Goal: Register for event/course

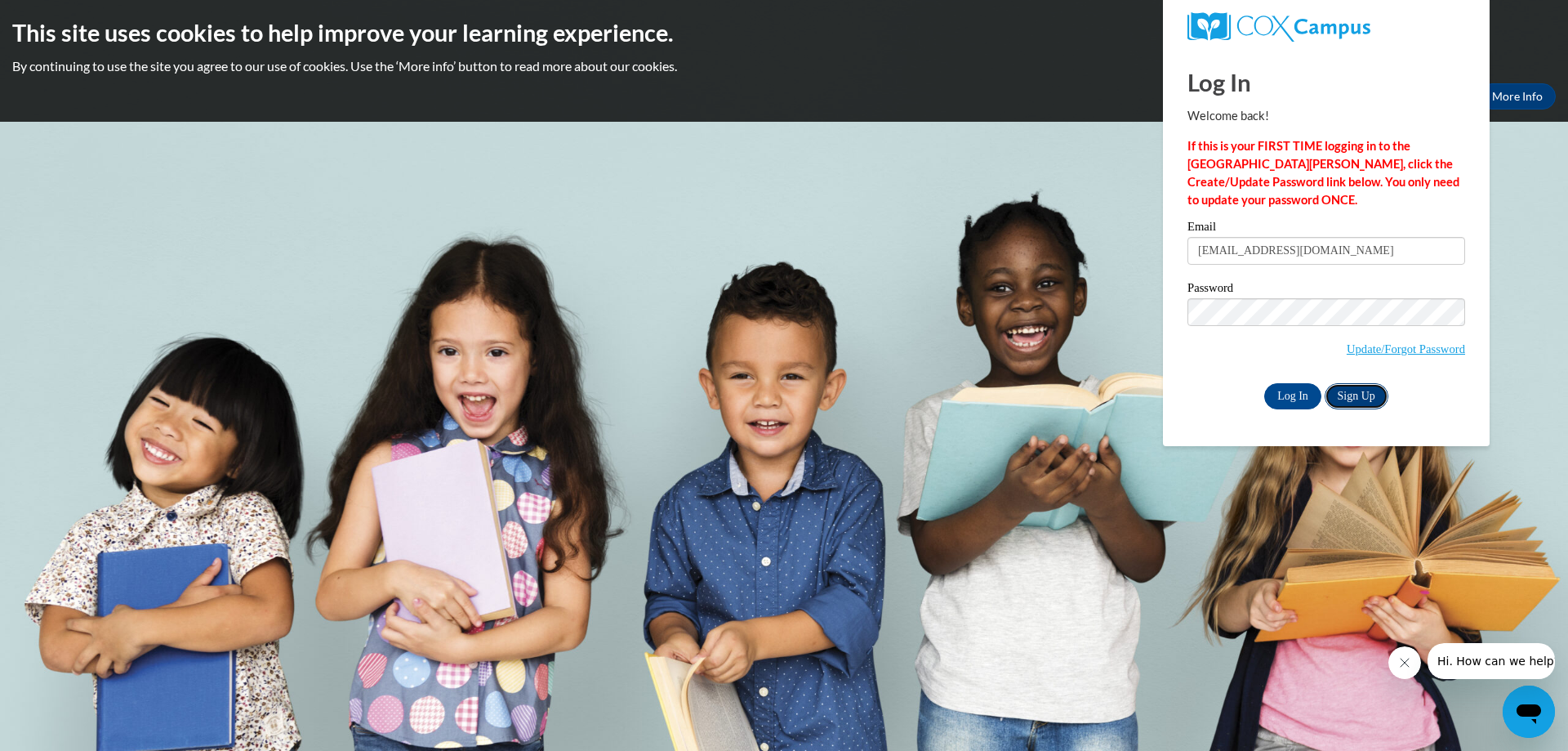
click at [1378, 395] on link "Sign Up" at bounding box center [1356, 396] width 64 height 27
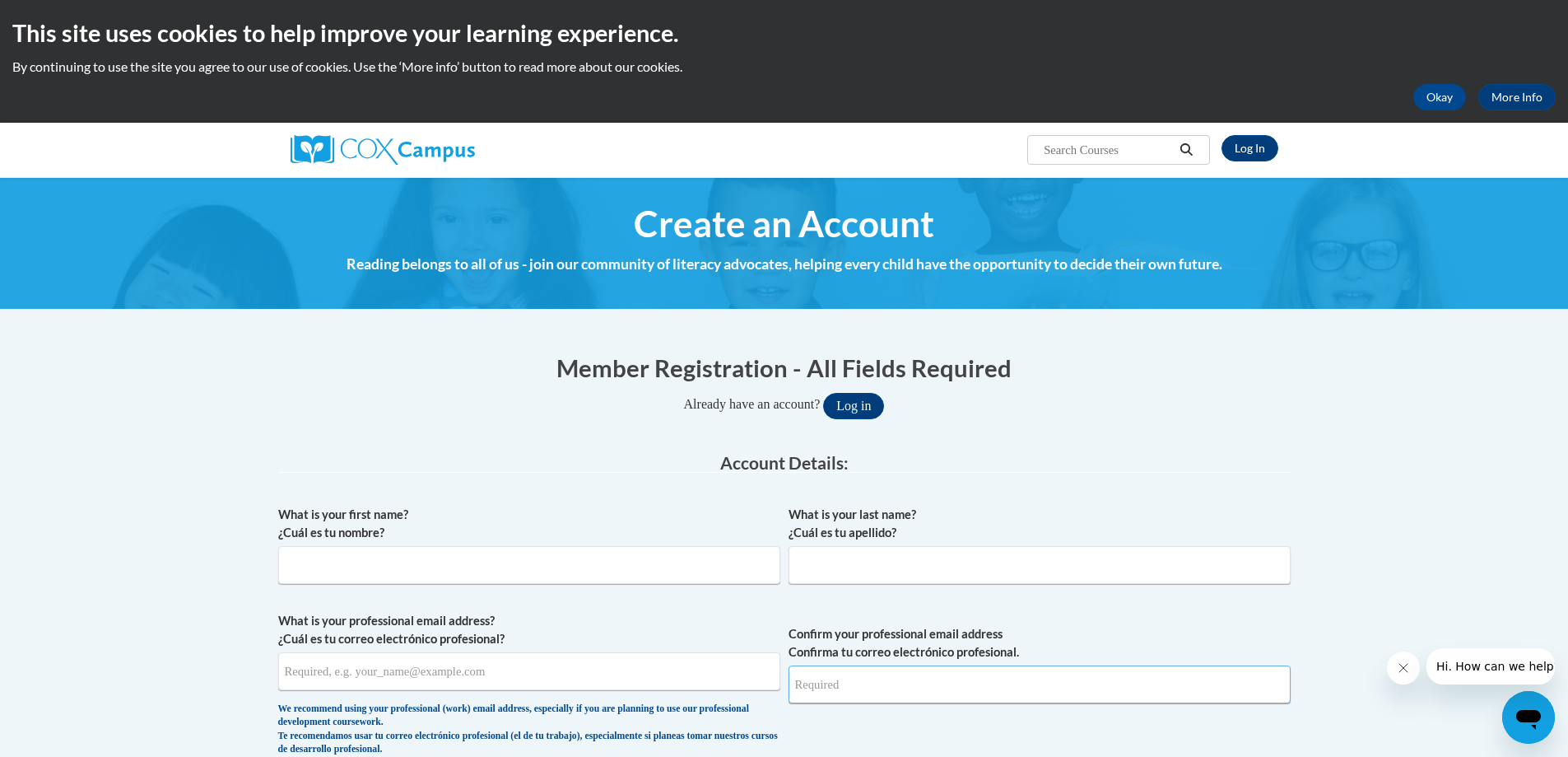
type input "[EMAIL_ADDRESS][DOMAIN_NAME]"
click at [443, 571] on input "What is your first name? ¿Cuál es tu nombre?" at bounding box center [529, 564] width 502 height 38
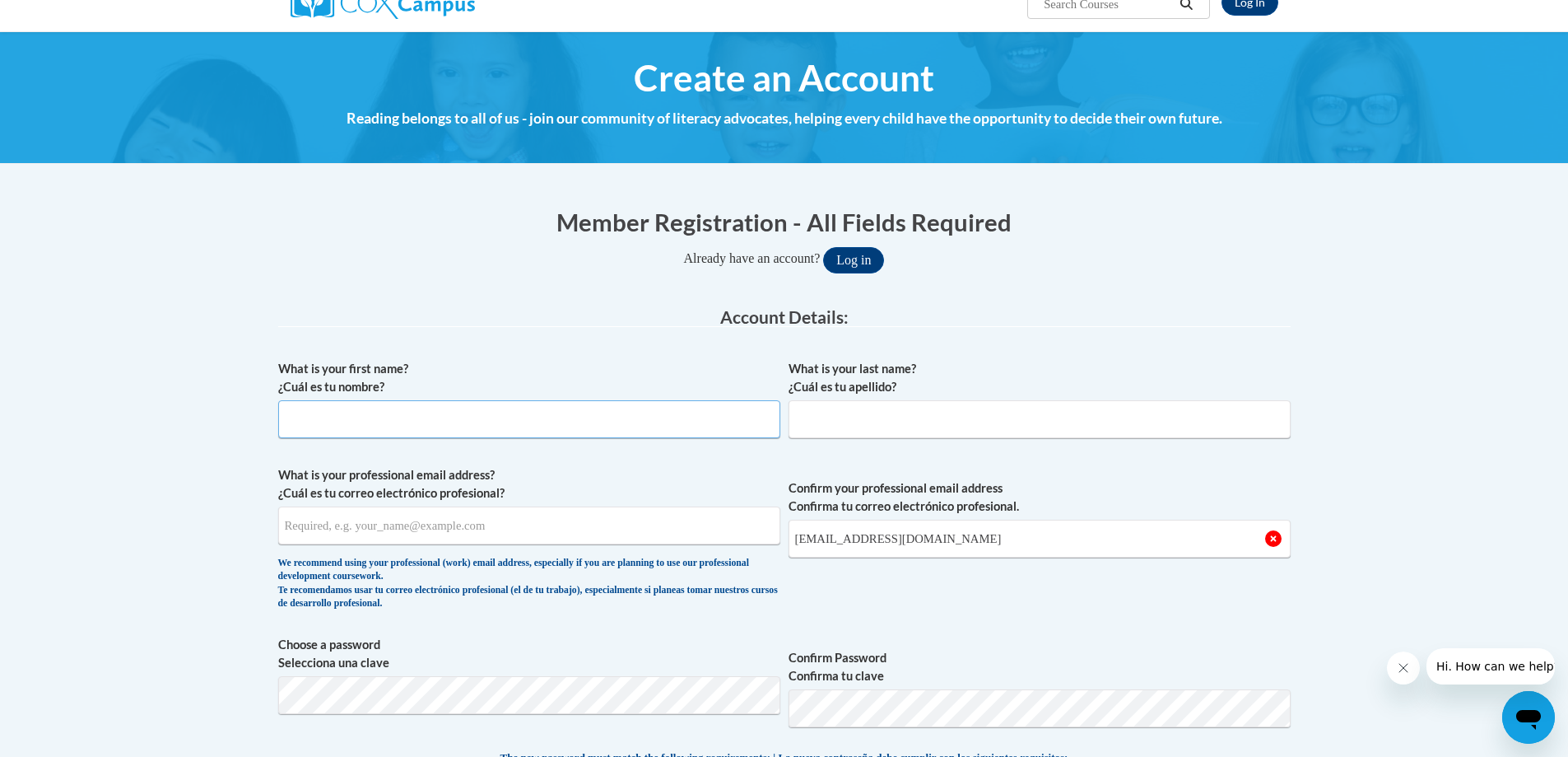
scroll to position [165, 0]
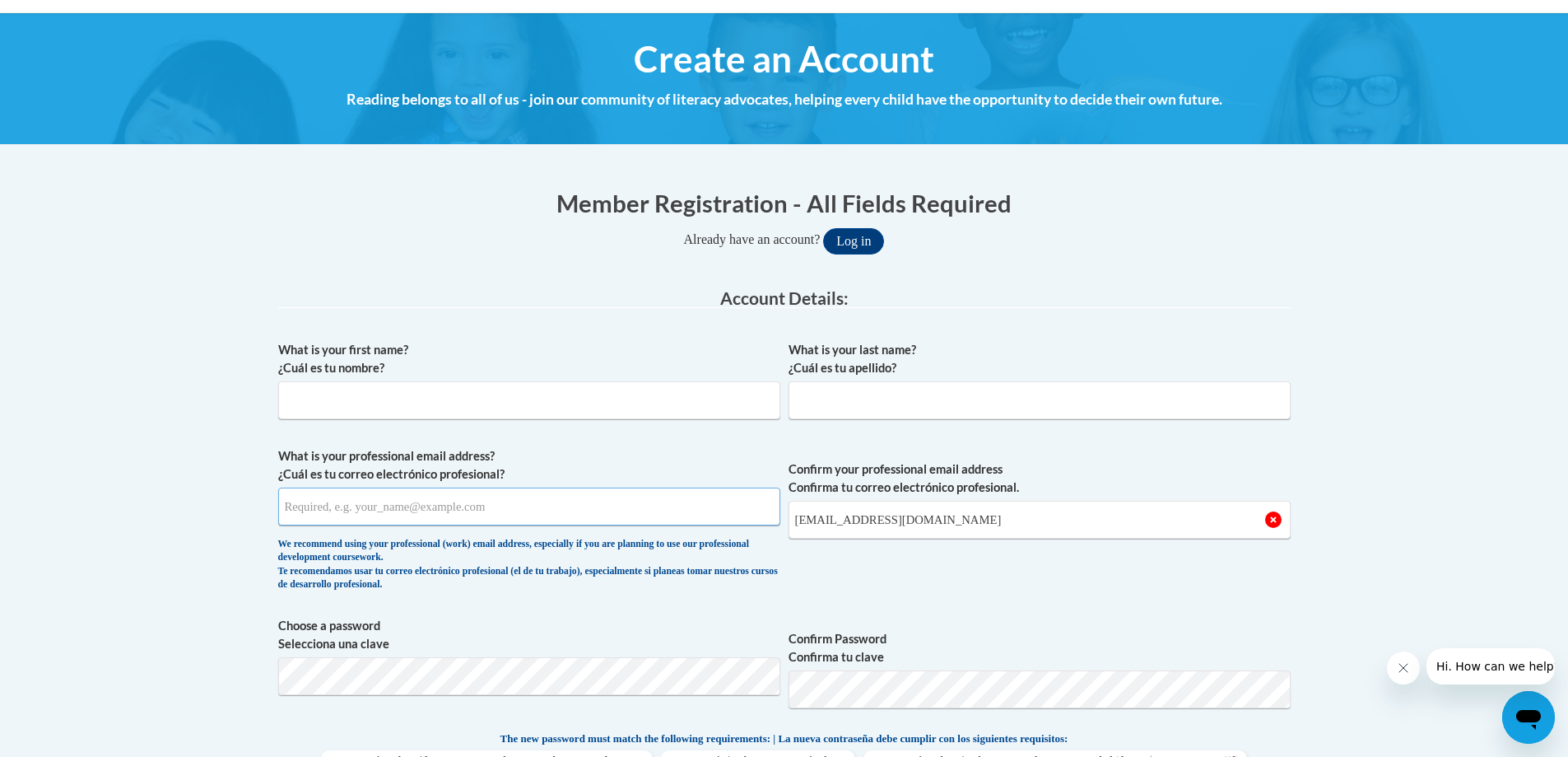
click at [414, 509] on input "What is your professional email address? ¿Cuál es tu correo electrónico profesi…" at bounding box center [529, 506] width 502 height 38
click at [492, 511] on input "What is your professional email address? ¿Cuál es tu correo electrónico profesi…" at bounding box center [529, 506] width 502 height 38
click at [481, 503] on input "What is your professional email address? ¿Cuál es tu correo electrónico profesi…" at bounding box center [529, 506] width 502 height 38
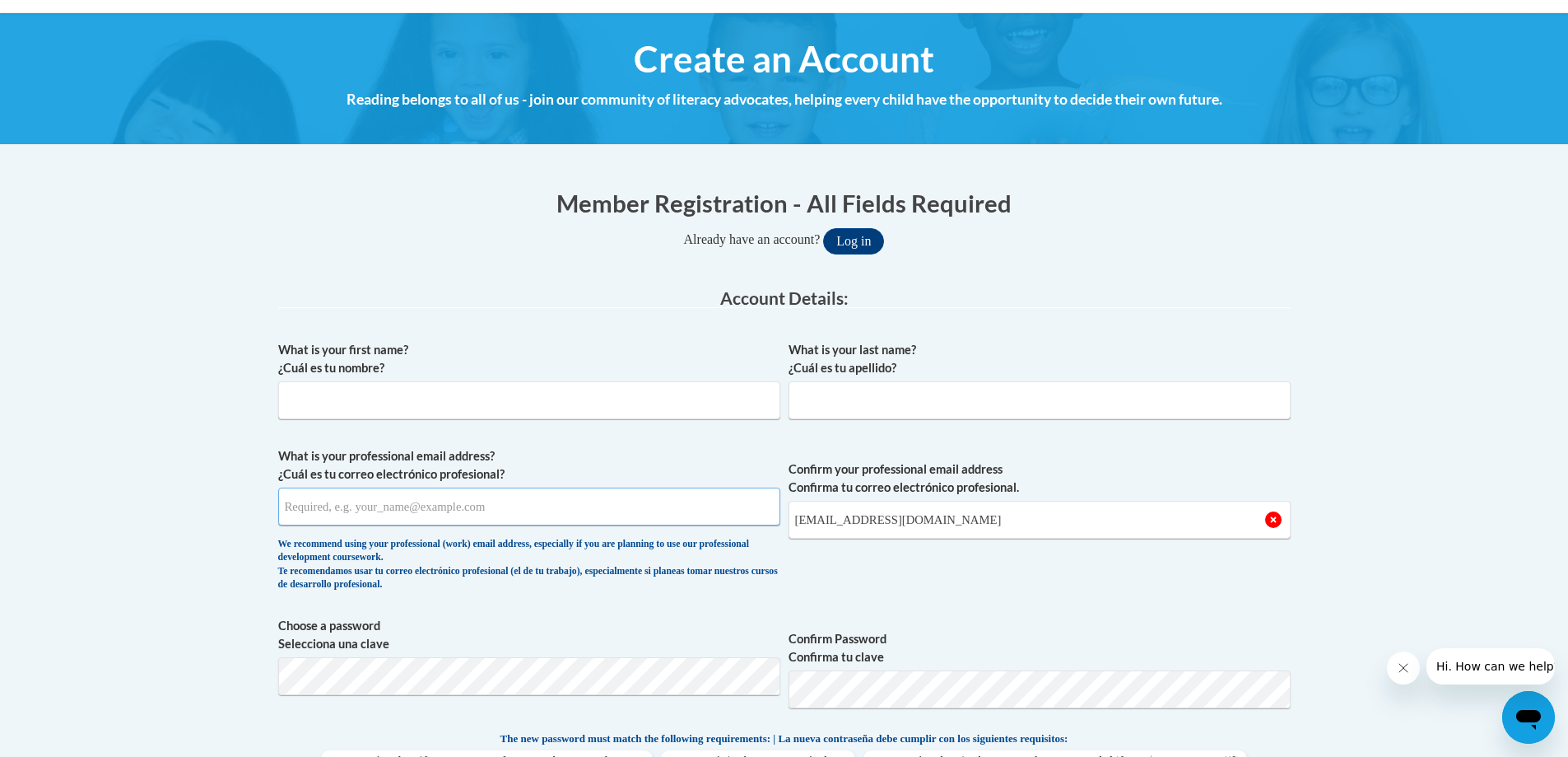
click at [373, 521] on input "What is your professional email address? ¿Cuál es tu correo electrónico profesi…" at bounding box center [529, 506] width 502 height 38
click at [368, 509] on input "What is your professional email address? ¿Cuál es tu correo electrónico profesi…" at bounding box center [529, 506] width 502 height 38
type input "sujae03mm@gmail.com"
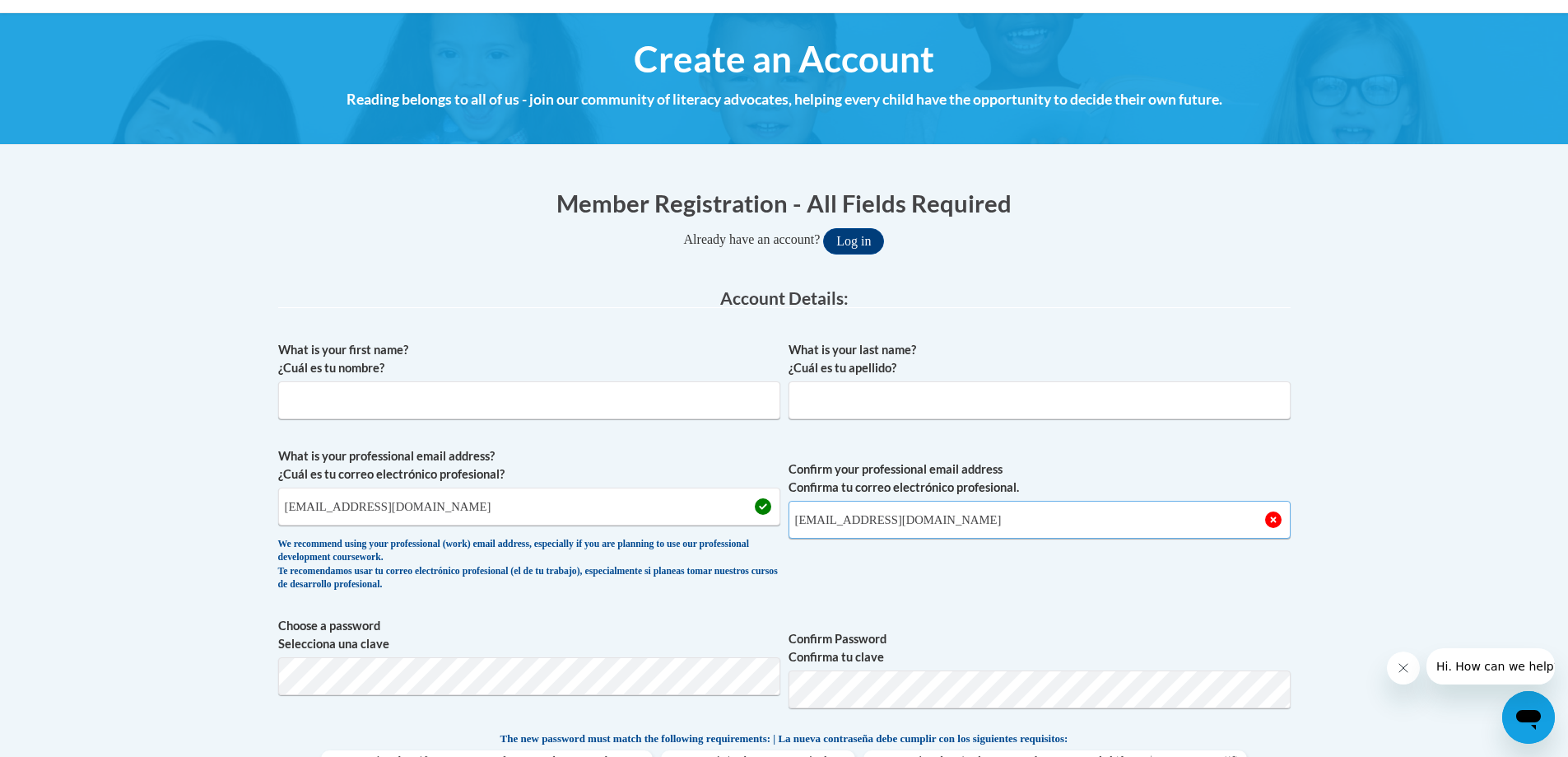
click at [925, 526] on input "amyraywhite@aol.com" at bounding box center [1039, 519] width 502 height 38
type input "a"
type input "sujae03mm@gmail.com"
click at [372, 404] on input "What is your first name? ¿Cuál es tu nombre?" at bounding box center [529, 399] width 502 height 38
type input "Marlin"
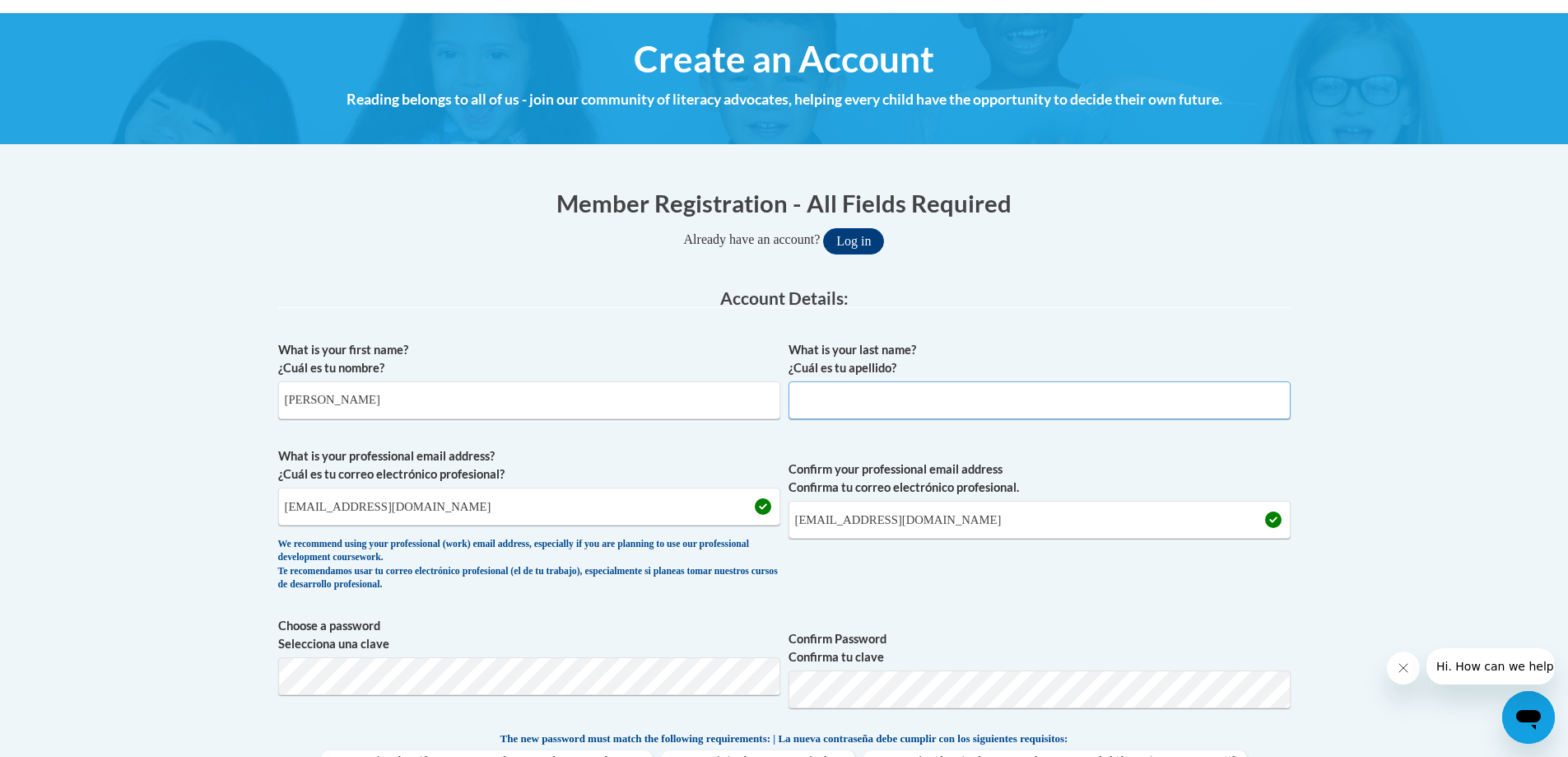
click at [829, 394] on input "What is your last name? ¿Cuál es tu apellido?" at bounding box center [1039, 399] width 502 height 38
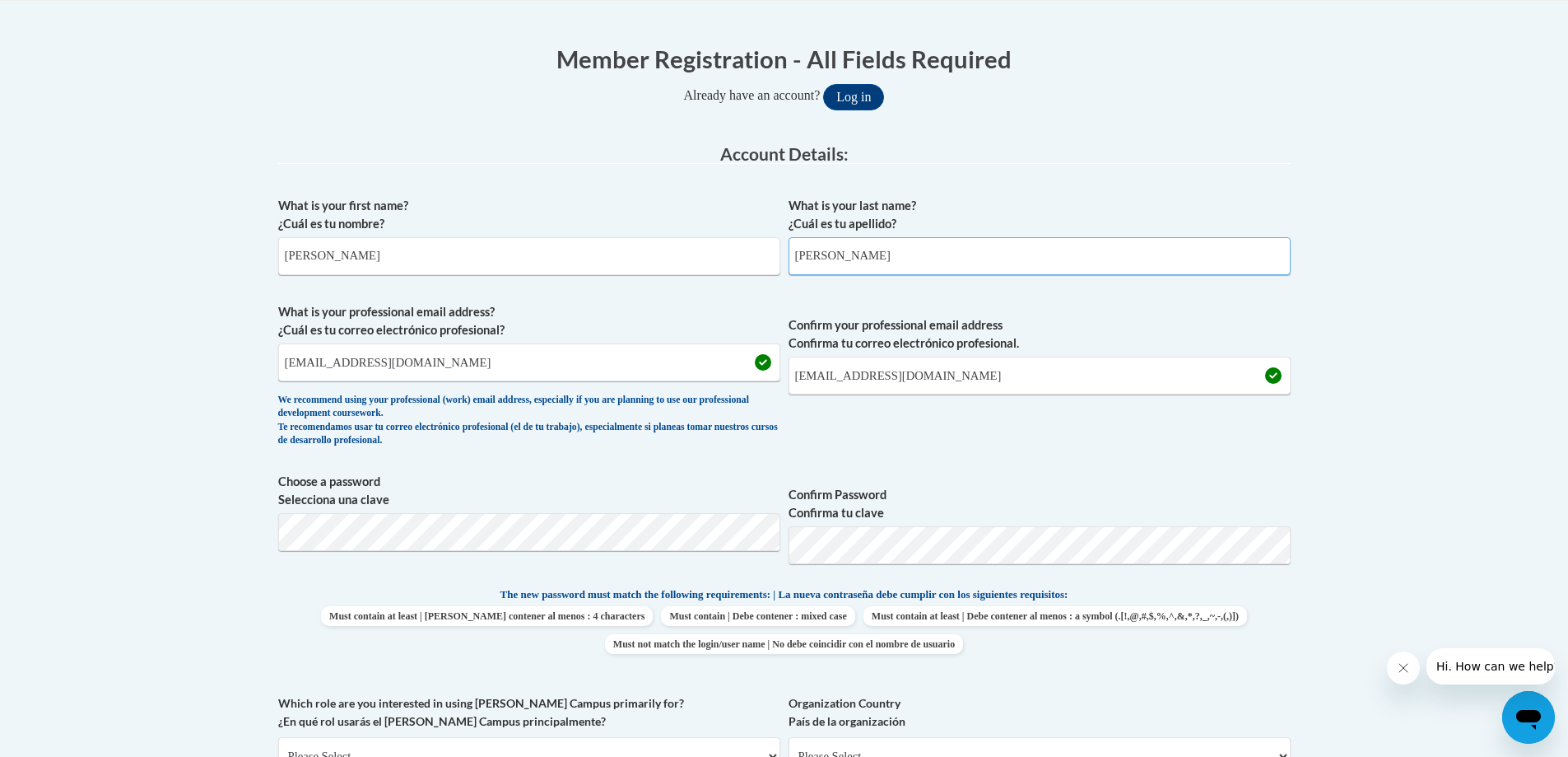
scroll to position [411, 0]
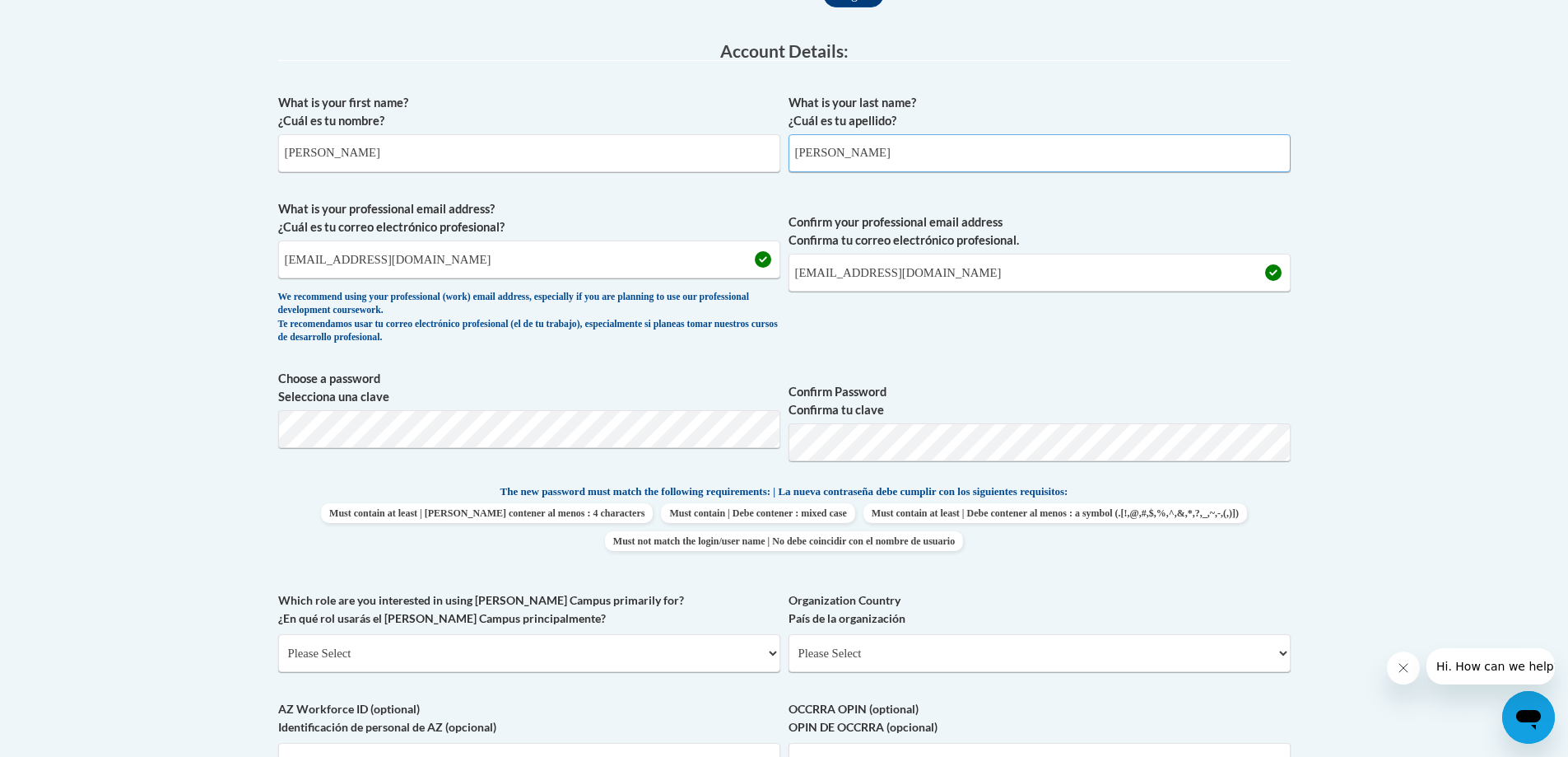
type input "Molina"
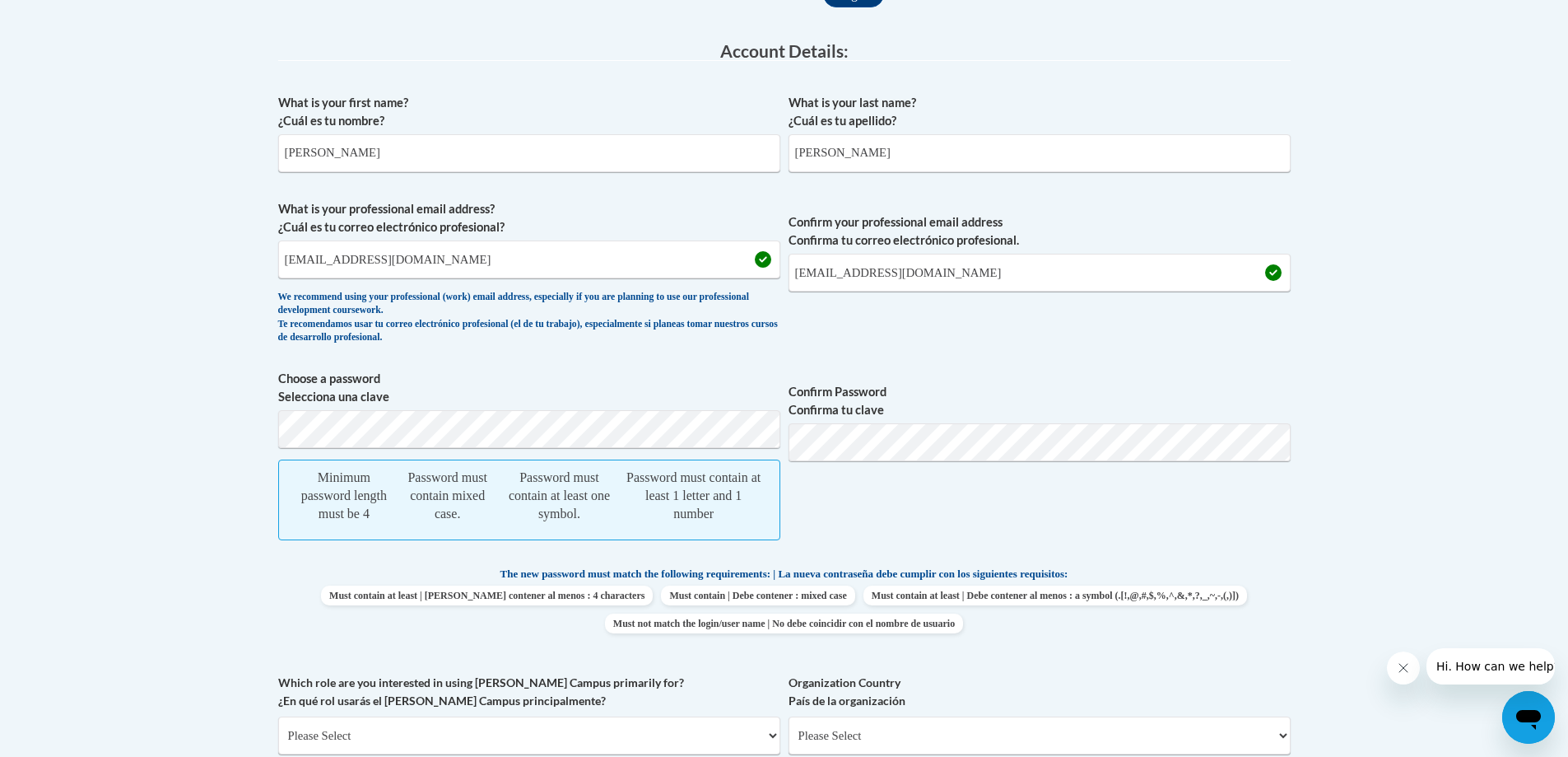
click at [229, 424] on body "This site uses cookies to help improve your learning experience. By continuing …" at bounding box center [784, 634] width 1568 height 2092
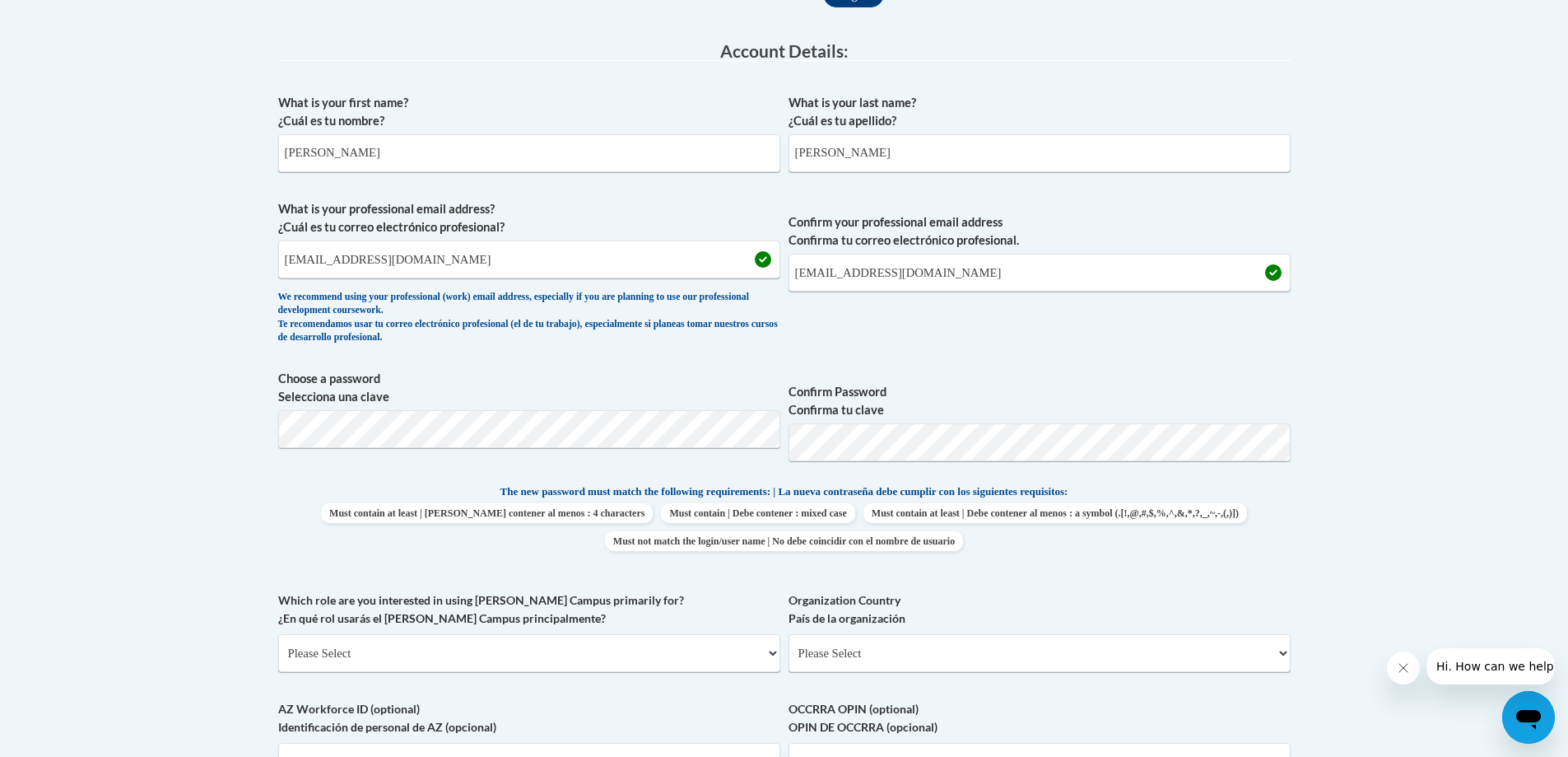
click at [1095, 352] on span "Confirm your professional email address Confirma tu correo electrónico profesio…" at bounding box center [1039, 276] width 502 height 152
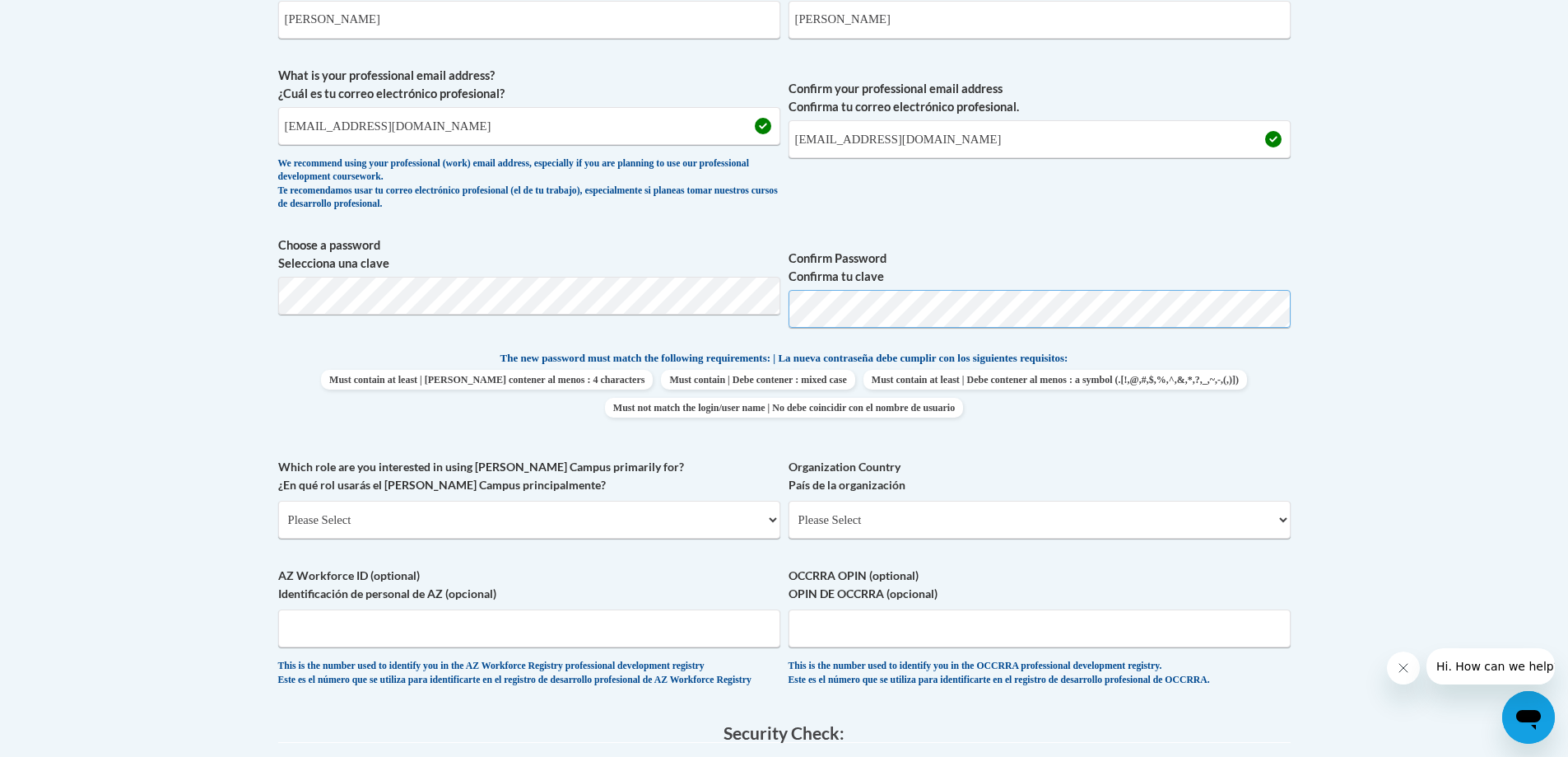
scroll to position [576, 0]
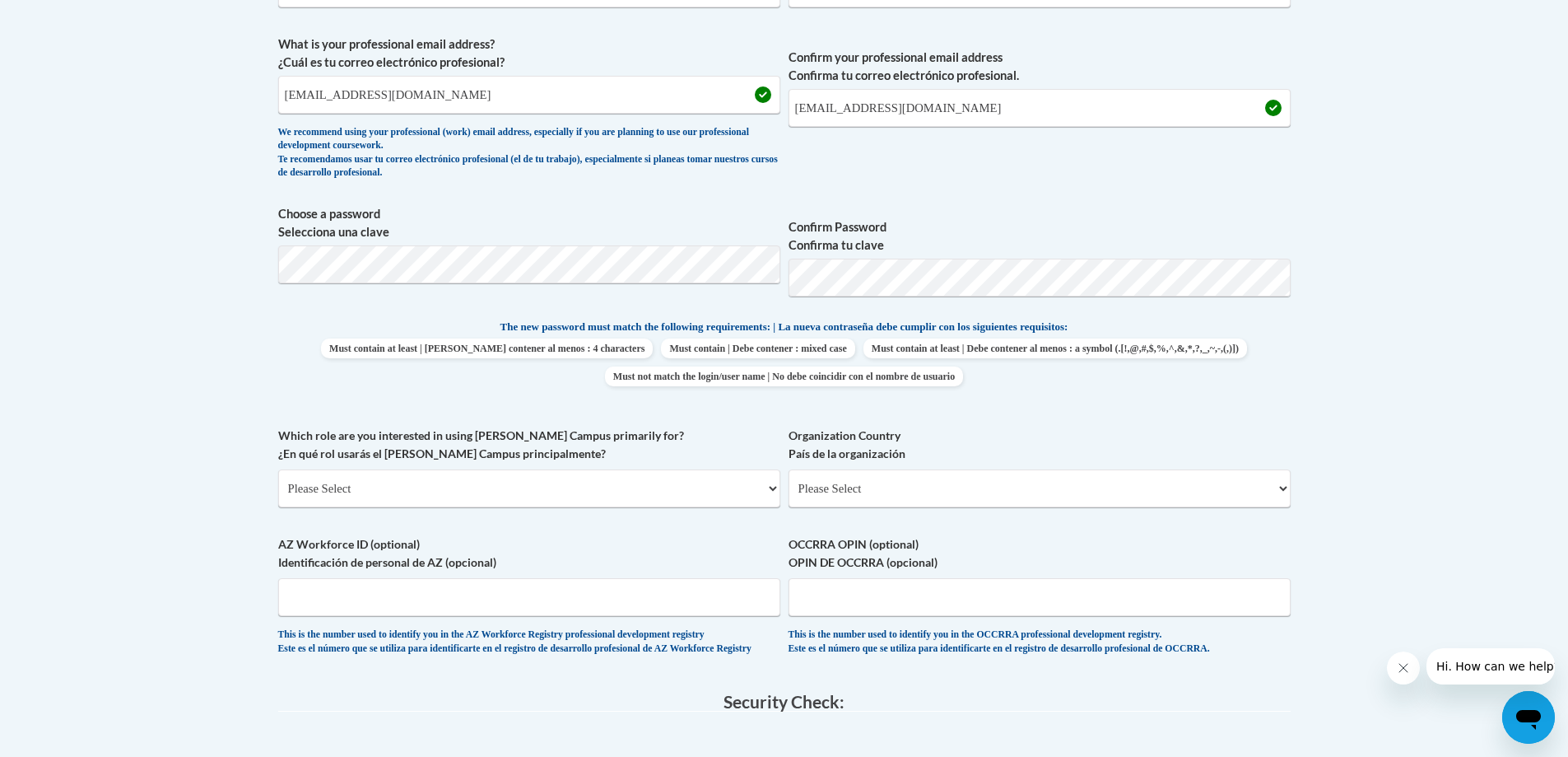
click at [603, 450] on label "Which role are you interested in using Cox Campus primarily for? ¿En qué rol us…" at bounding box center [529, 444] width 502 height 36
click at [603, 469] on select "Please Select College/University | Colegio/Universidad Community/Nonprofit Part…" at bounding box center [529, 488] width 502 height 38
click at [619, 402] on div "What is your first name? ¿Cuál es tu nombre? Marlin What is your last name? ¿Cu…" at bounding box center [784, 296] width 1012 height 751
click at [548, 489] on select "Please Select College/University | Colegio/Universidad Community/Nonprofit Part…" at bounding box center [529, 488] width 502 height 38
select select "fbf2d438-af2f-41f8-98f1-81c410e29de3"
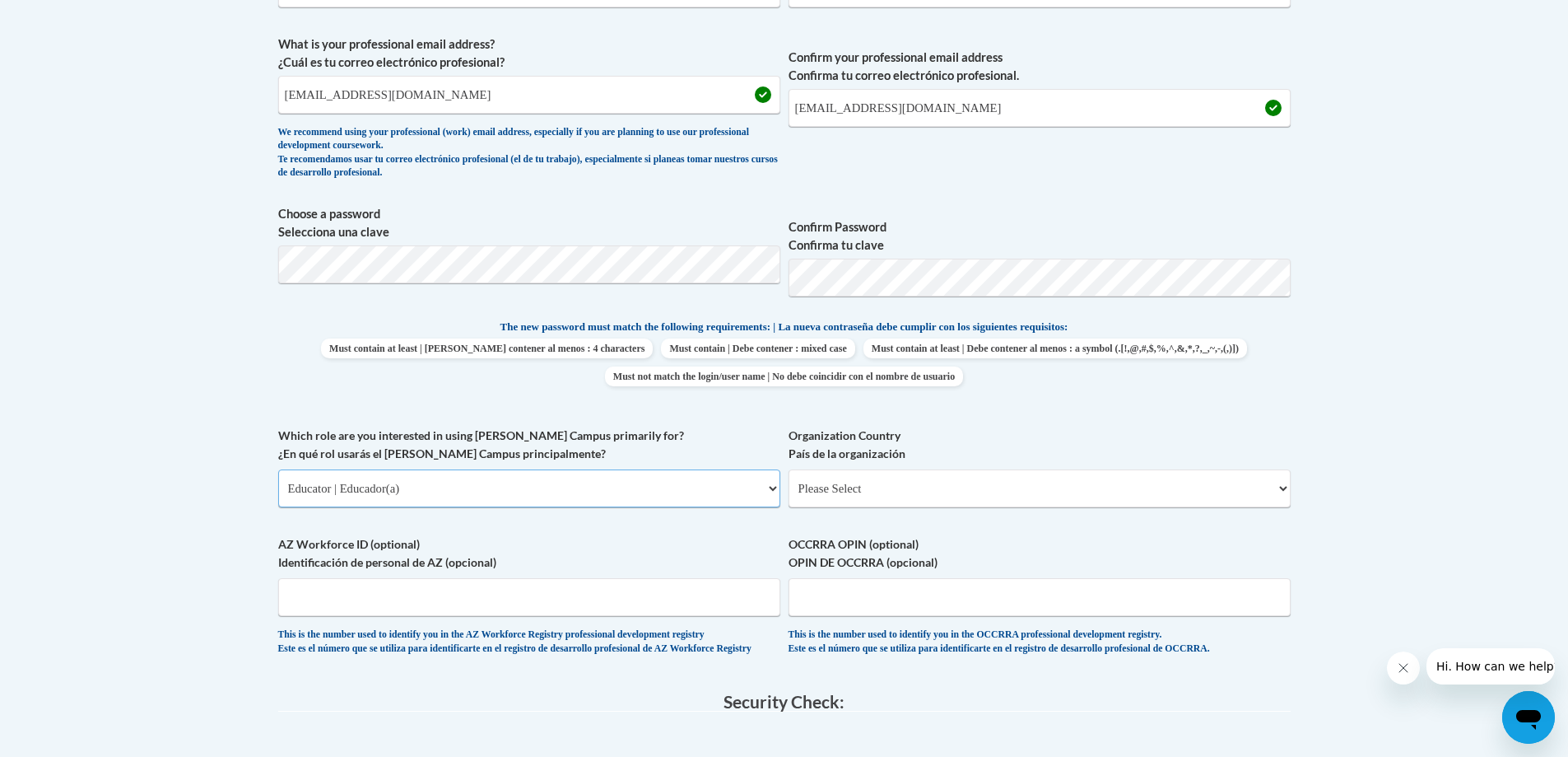
click at [278, 469] on select "Please Select College/University | Colegio/Universidad Community/Nonprofit Part…" at bounding box center [529, 488] width 502 height 38
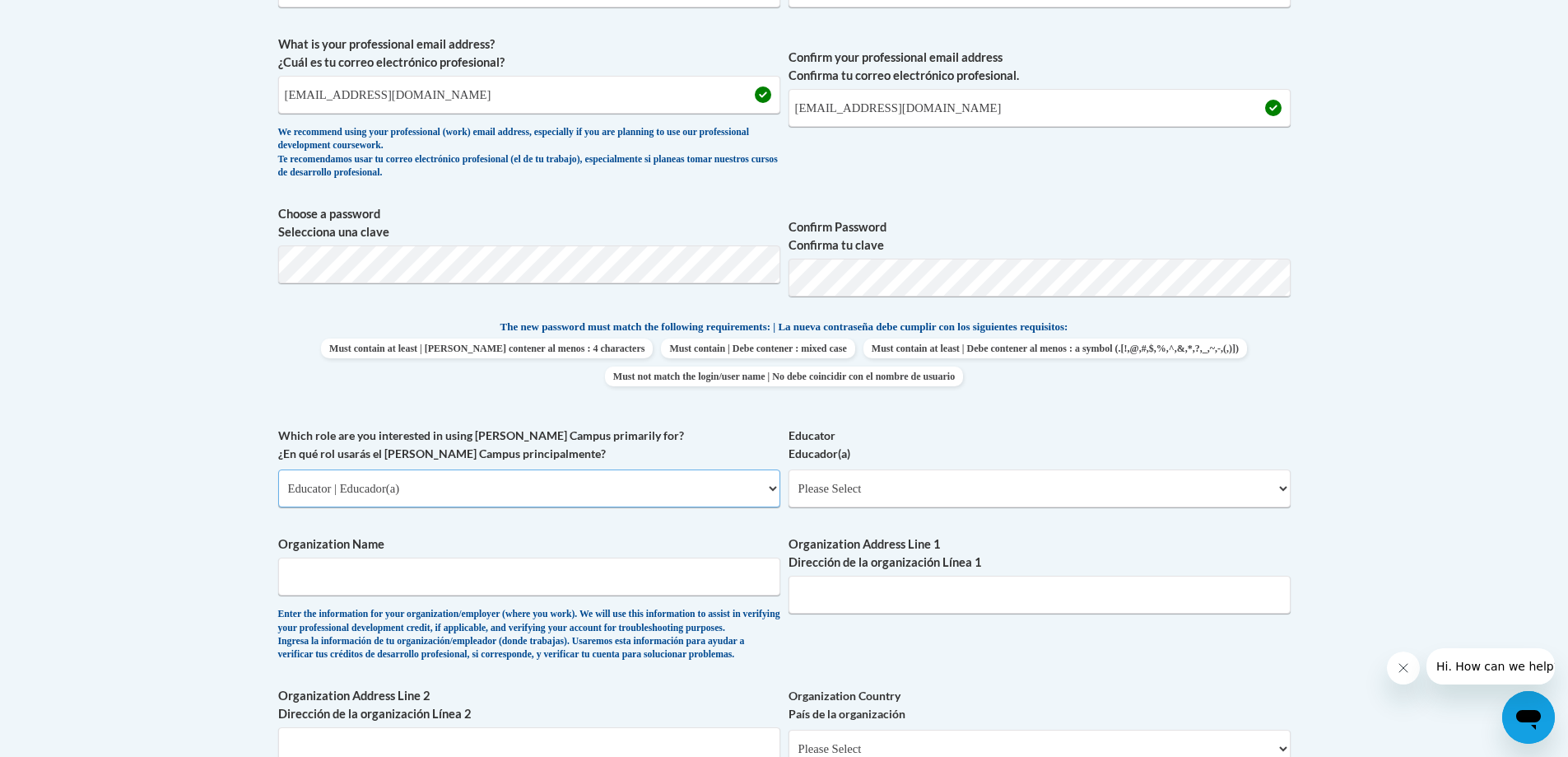
click at [689, 481] on select "Please Select College/University | Colegio/Universidad Community/Nonprofit Part…" at bounding box center [529, 488] width 502 height 38
click at [278, 469] on select "Please Select College/University | Colegio/Universidad Community/Nonprofit Part…" at bounding box center [529, 488] width 502 height 38
click at [925, 486] on select "Please Select Early Learning/Daycare Teacher/Family Home Care Provider | Maestr…" at bounding box center [1039, 488] width 502 height 38
select select "5e2af403-4f2c-4e49-a02f-103e55d7b75b"
click at [788, 469] on select "Please Select Early Learning/Daycare Teacher/Family Home Care Provider | Maestr…" at bounding box center [1039, 488] width 502 height 38
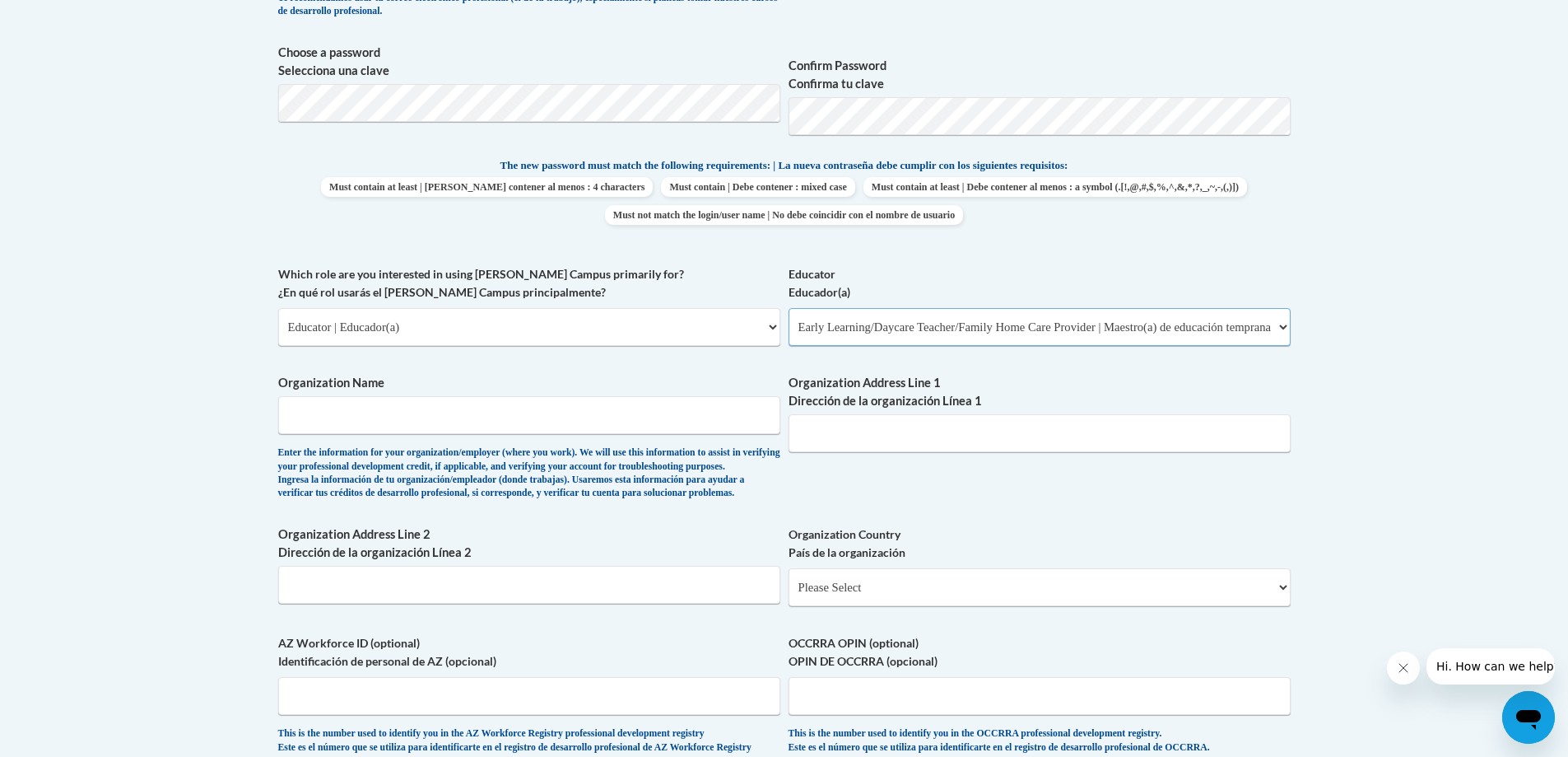
scroll to position [741, 0]
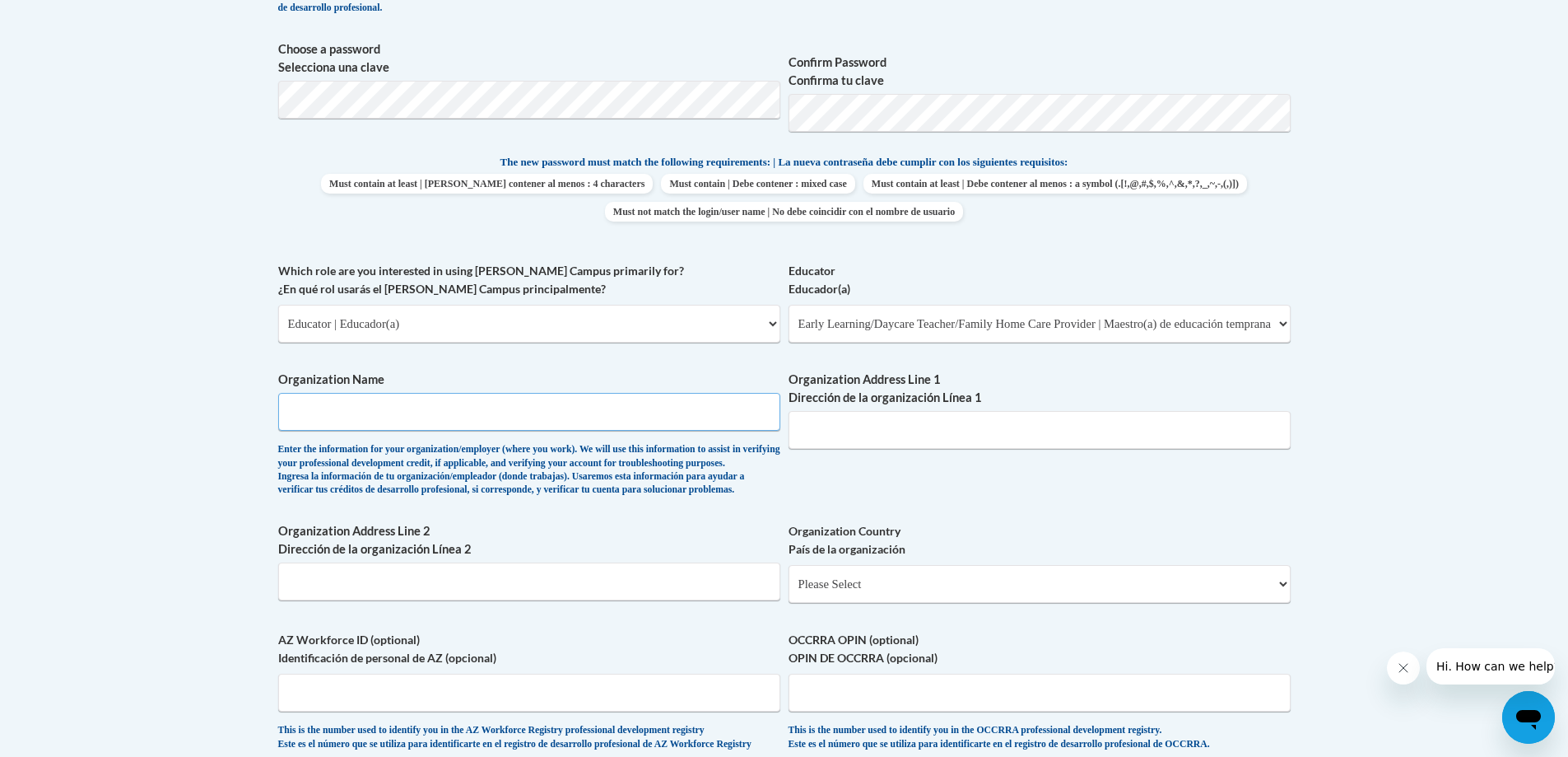
click at [610, 404] on input "Organization Name" at bounding box center [529, 411] width 502 height 38
type input "Excel Early Learning Center"
click at [964, 408] on span "Organization Address Line 1 Dirección de la organización Línea 1" at bounding box center [1039, 409] width 502 height 78
click at [961, 431] on input "Organization Address Line 1 Dirección de la organización Línea 1" at bounding box center [1039, 430] width 502 height 38
type input "54 7th street Emerson GA"
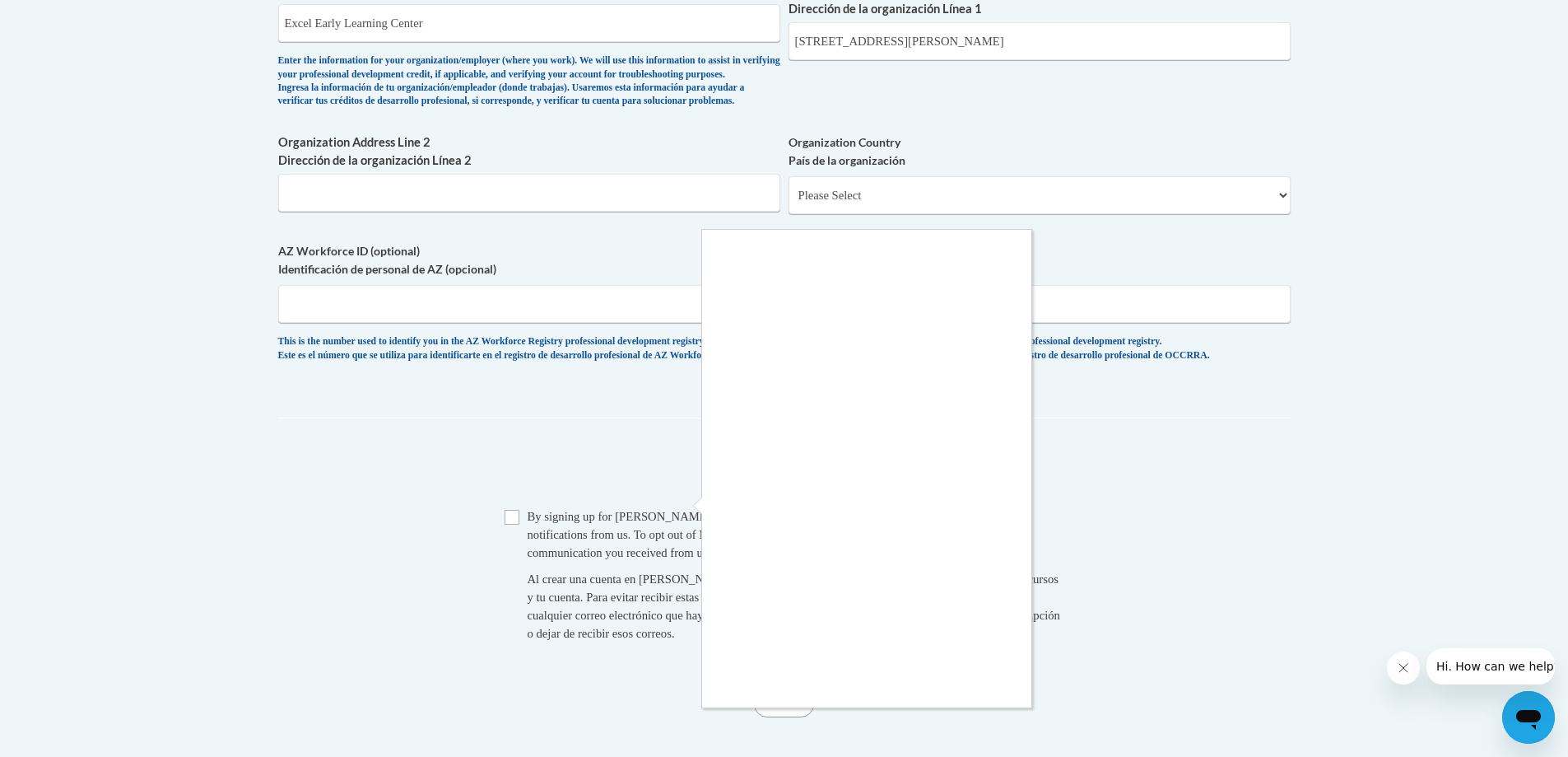
scroll to position [1153, 0]
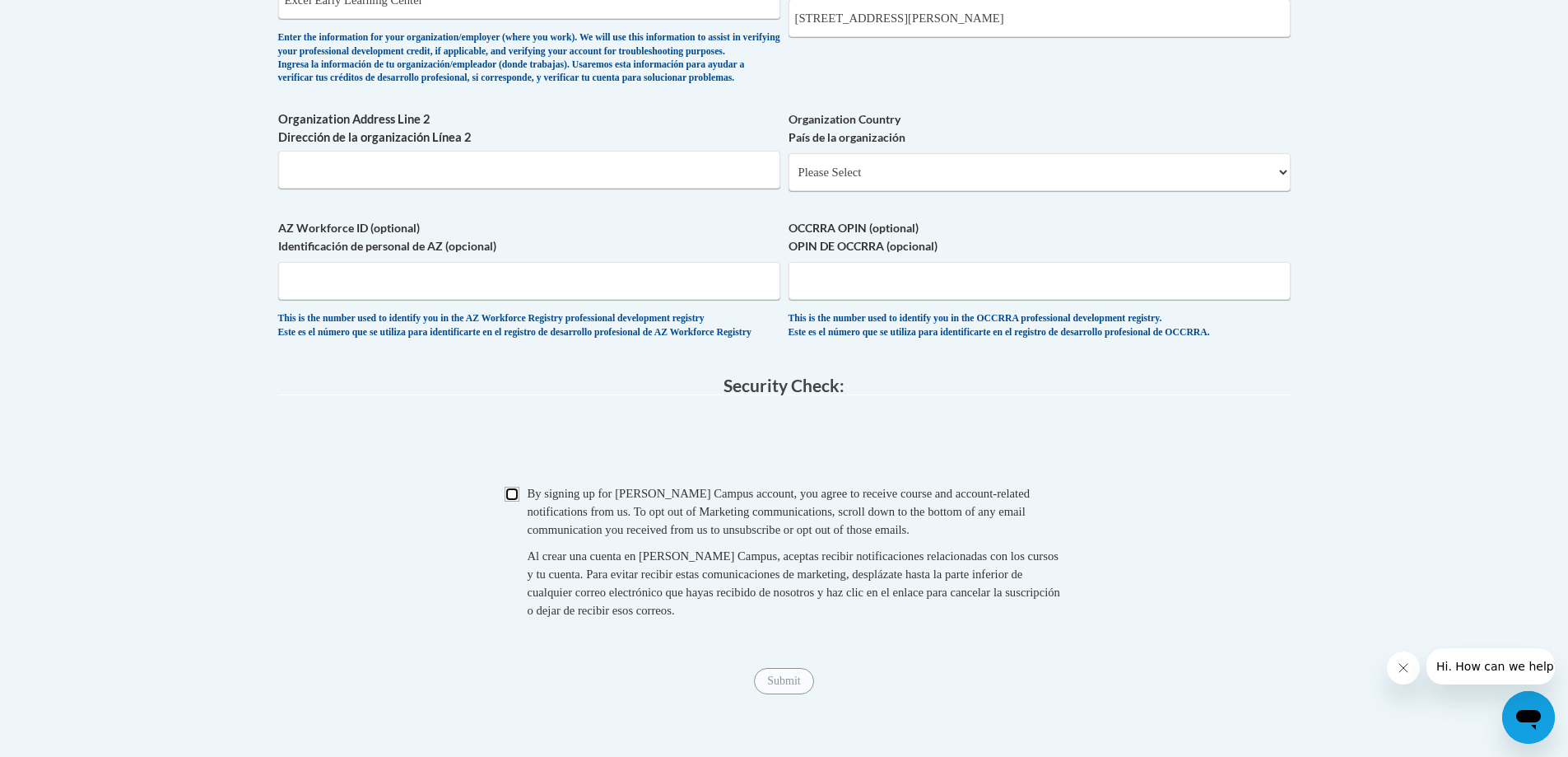
click at [517, 502] on input "Checkbox" at bounding box center [512, 494] width 15 height 15
checkbox input "true"
click at [873, 191] on select "Please Select United States | Estados Unidos Outside of the United States | Fue…" at bounding box center [1039, 172] width 502 height 38
select select "ad49bcad-a171-4b2e-b99c-48b446064914"
click at [788, 180] on select "Please Select United States | Estados Unidos Outside of the United States | Fue…" at bounding box center [1039, 172] width 502 height 38
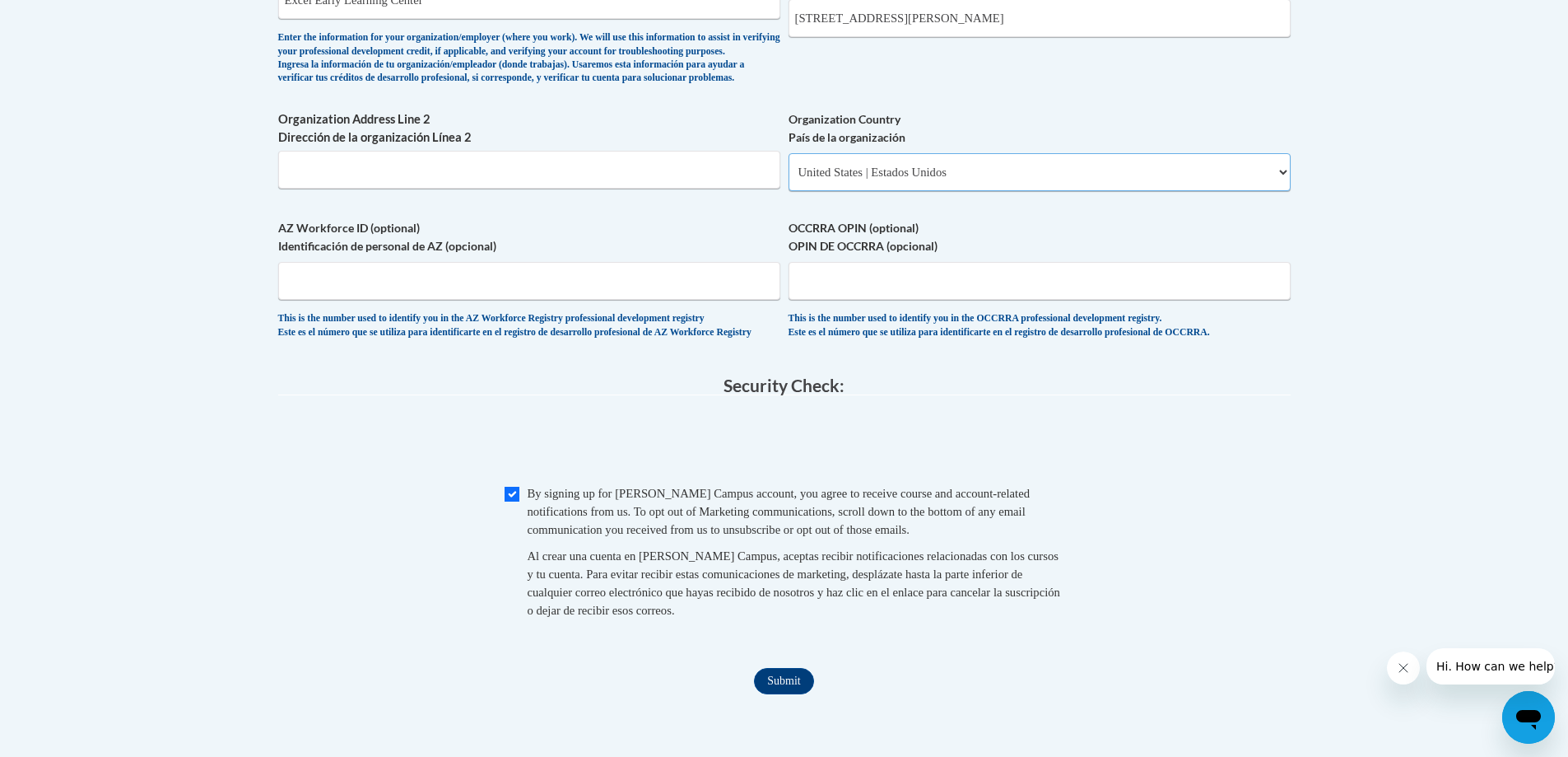
select select
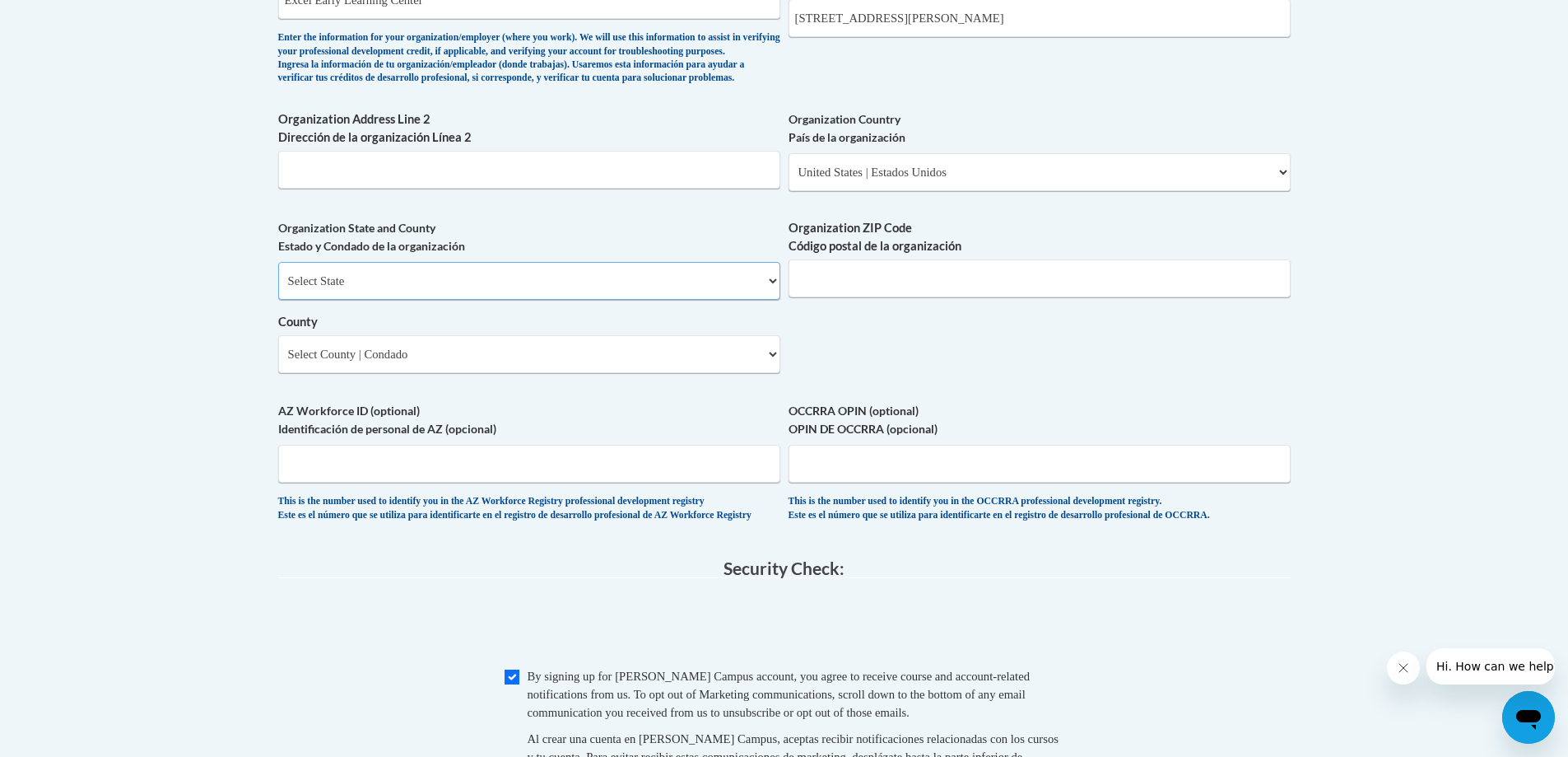
click at [535, 300] on select "Select State Alabama Alaska Arizona Arkansas California Colorado Connecticut De…" at bounding box center [529, 280] width 502 height 38
select select "Georgia"
click at [278, 289] on select "Select State Alabama Alaska Arizona Arkansas California Colorado Connecticut De…" at bounding box center [529, 280] width 502 height 38
click at [861, 297] on input "Organization ZIP Code Código postal de la organización" at bounding box center [1039, 278] width 502 height 38
type input "30137"
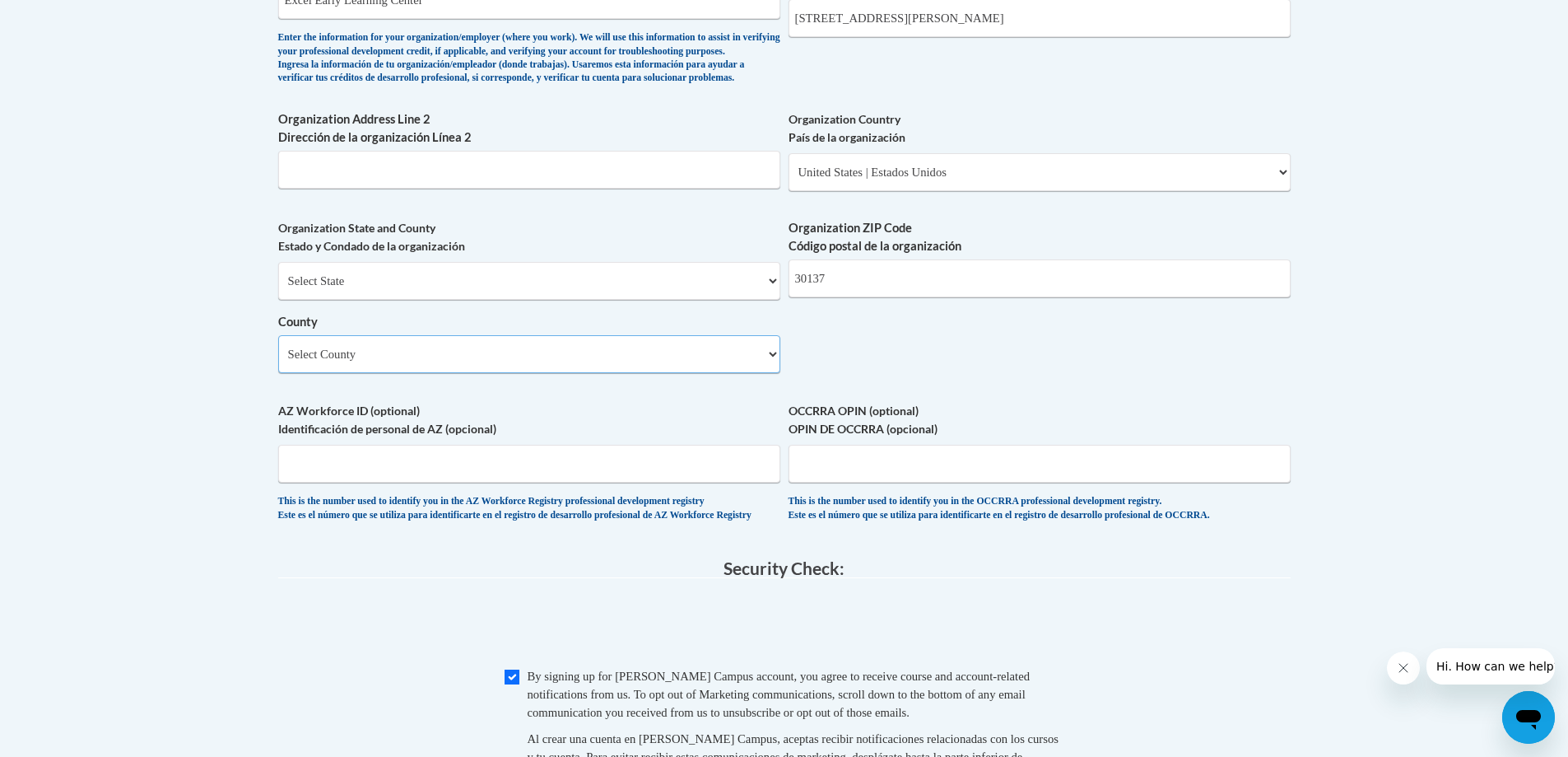
click at [573, 373] on select "Select County Appling Atkinson Bacon Baker Baldwin Banks Barrow Bartow Ben Hill…" at bounding box center [529, 353] width 502 height 38
select select "Bartow"
click at [278, 362] on select "Select County Appling Atkinson Bacon Baker Baldwin Banks Barrow Bartow Ben Hill…" at bounding box center [529, 353] width 502 height 38
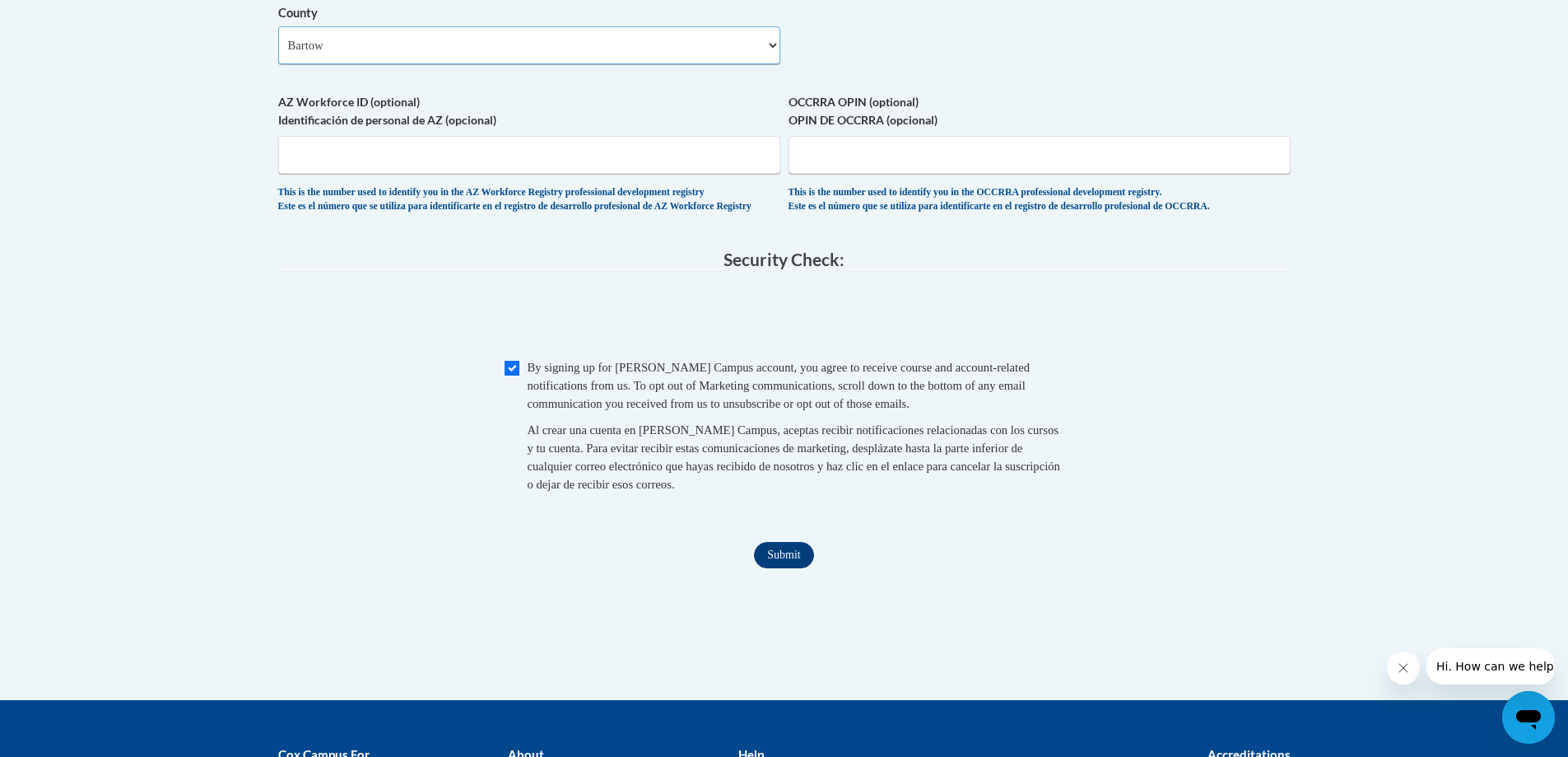
scroll to position [1565, 0]
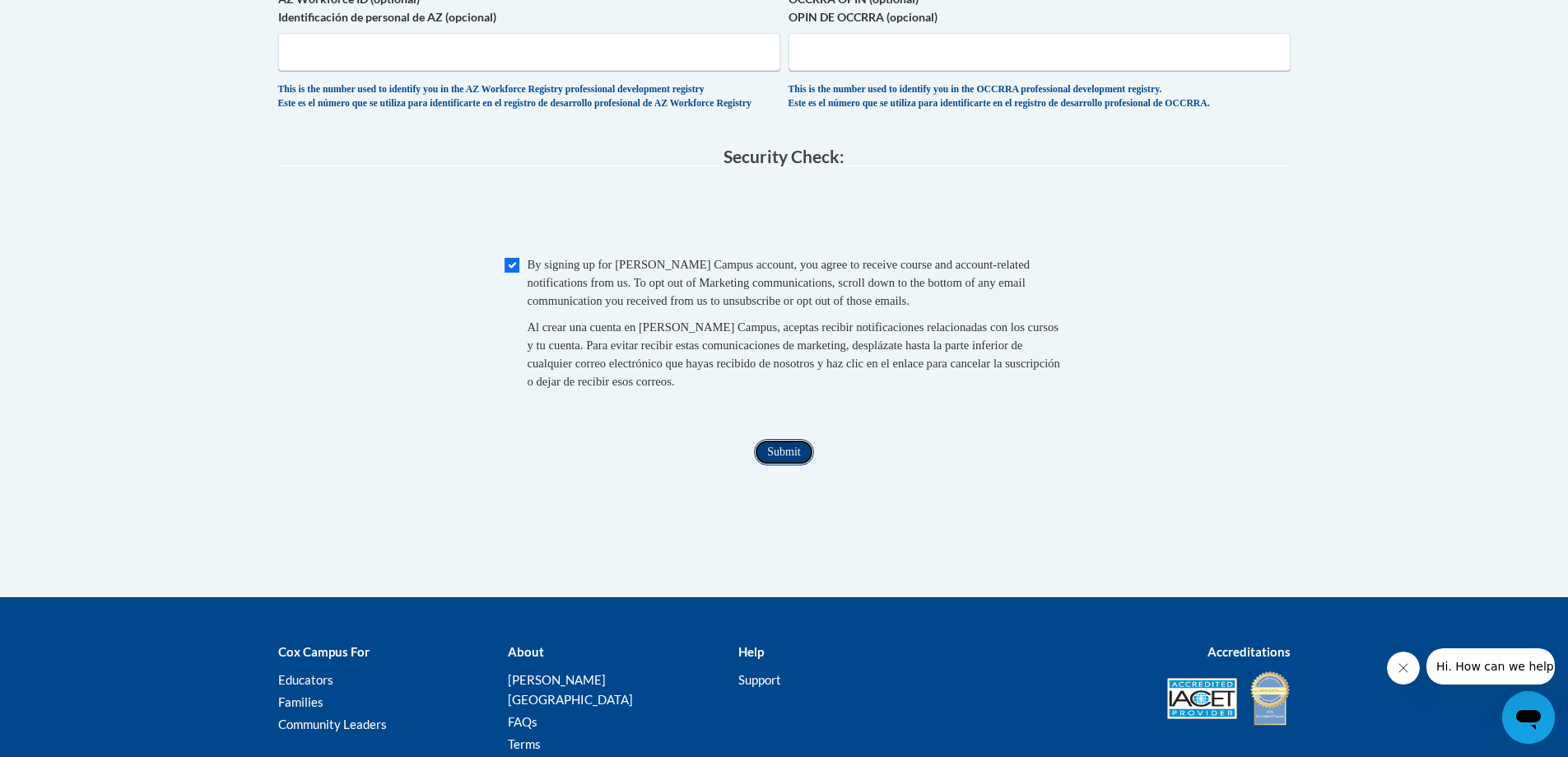
click at [790, 466] on input "Submit" at bounding box center [784, 452] width 59 height 27
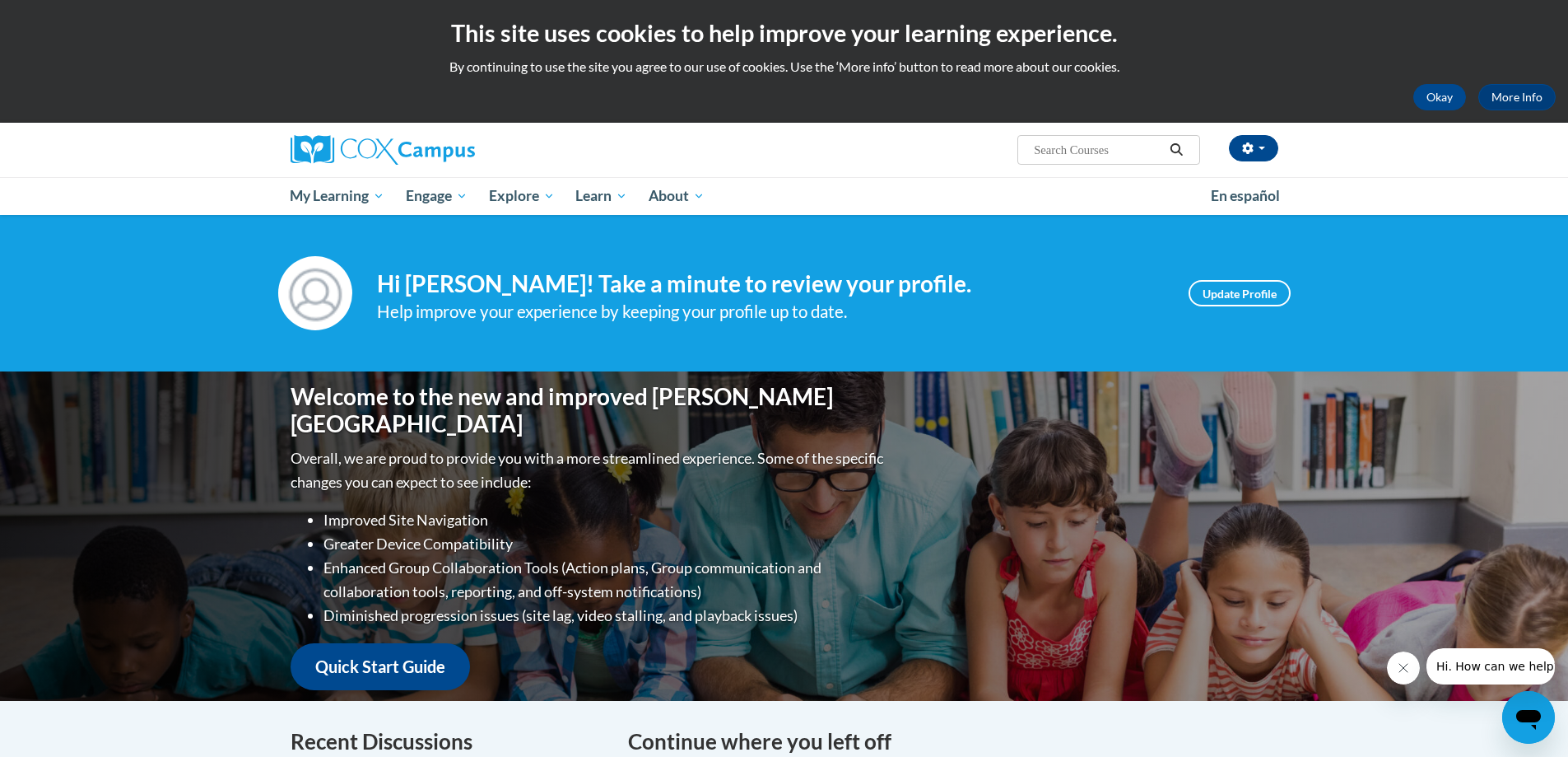
scroll to position [82, 0]
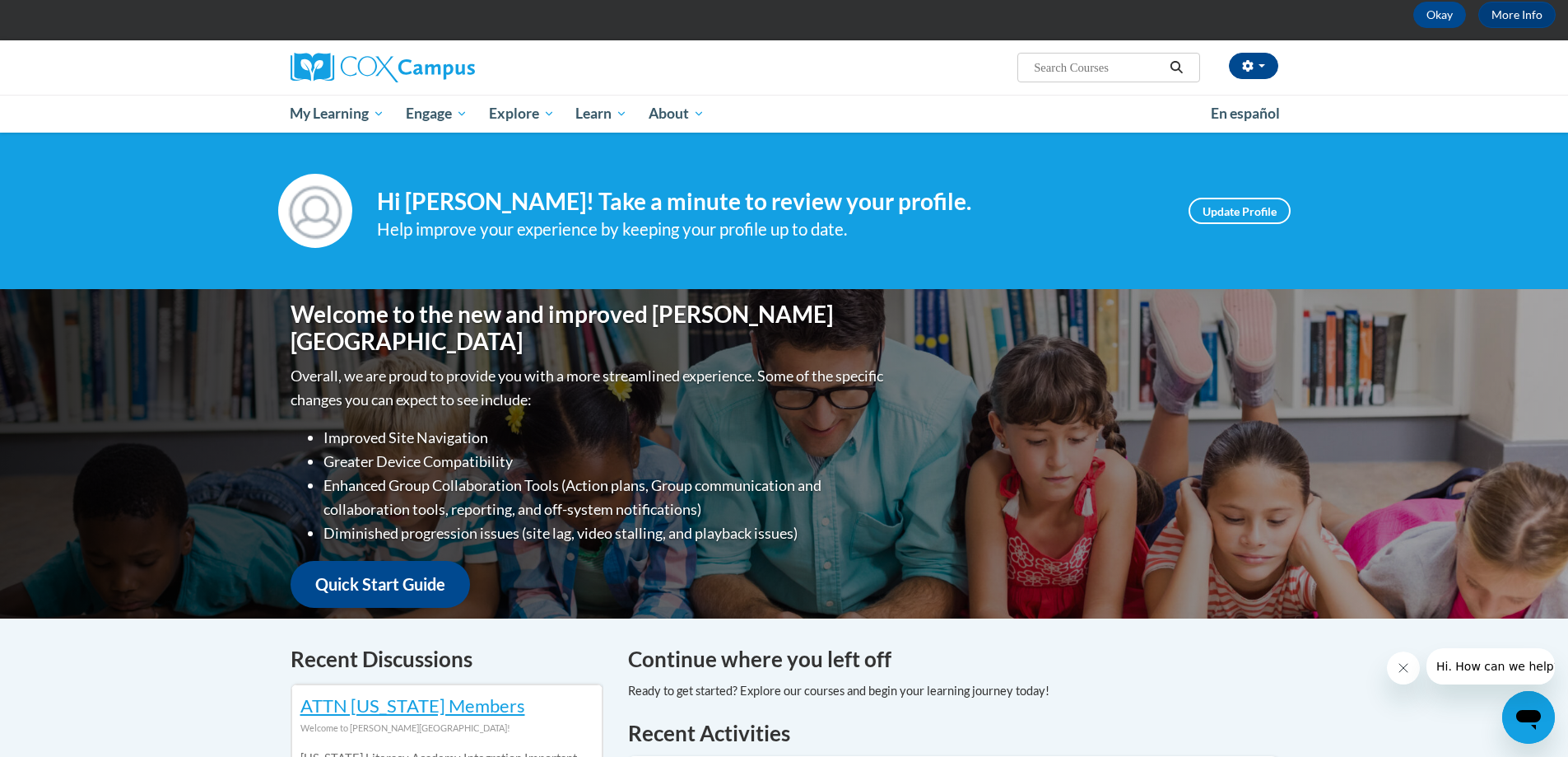
click at [880, 165] on div "Your profile Hi Marlin Molina! Take a minute to review your profile. Help impro…" at bounding box center [784, 211] width 1568 height 157
click at [1253, 58] on button "button" at bounding box center [1254, 65] width 50 height 27
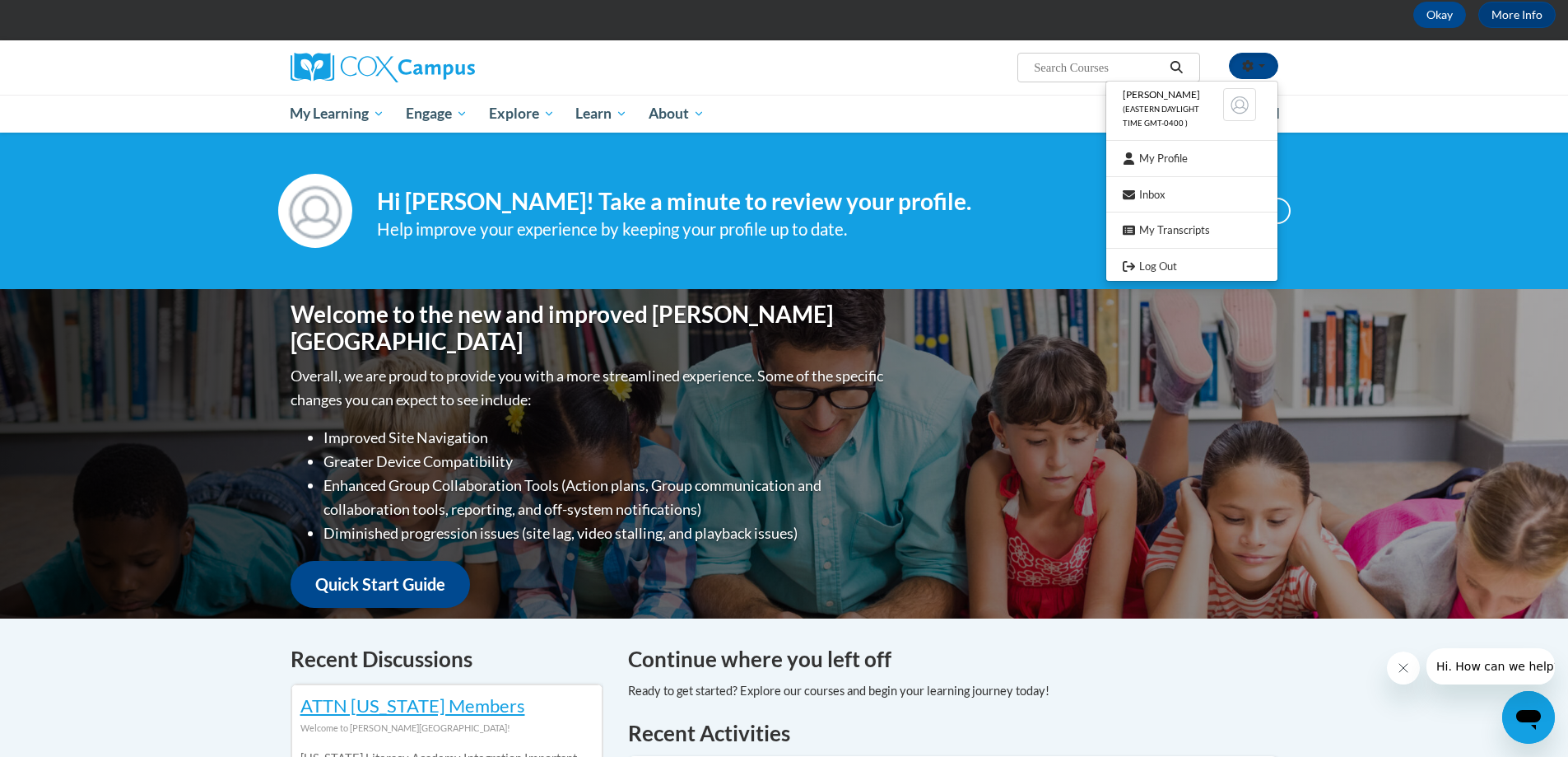
click at [1439, 153] on div "Your profile Hi Marlin Molina! Take a minute to review your profile. Help impro…" at bounding box center [784, 211] width 1568 height 157
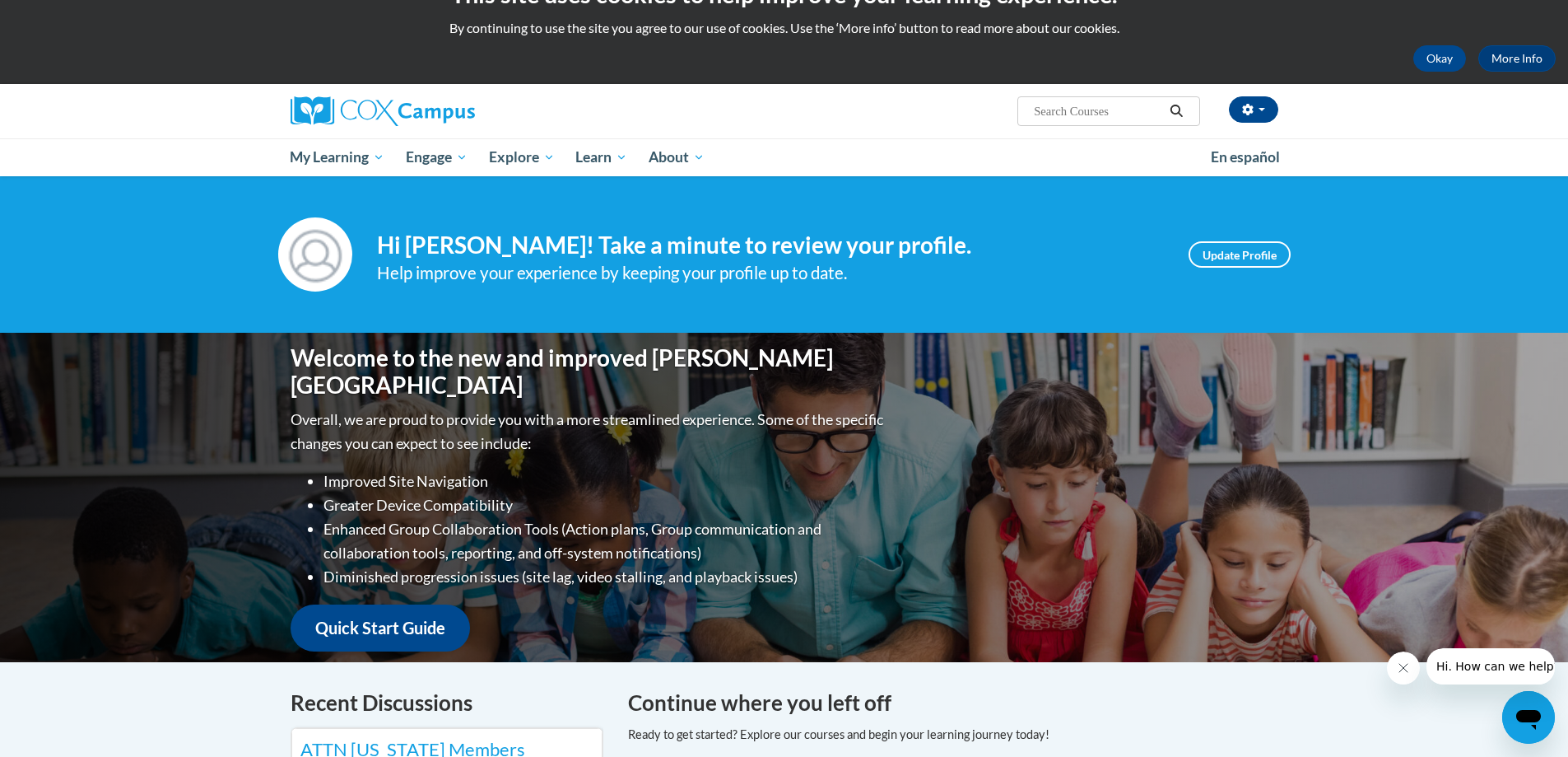
scroll to position [0, 0]
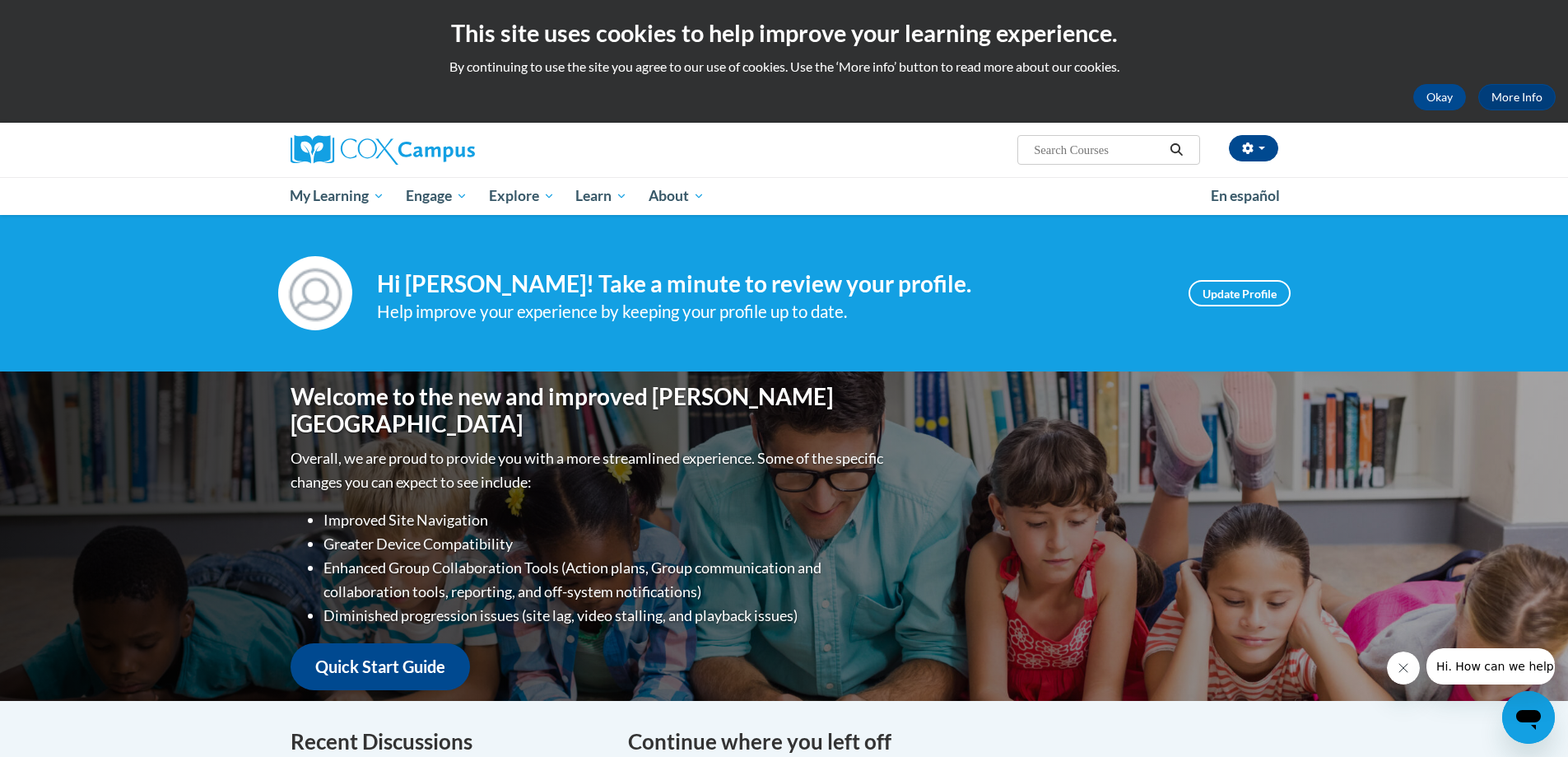
click at [1080, 149] on input "Search..." at bounding box center [1098, 149] width 132 height 19
type input "build my brain"
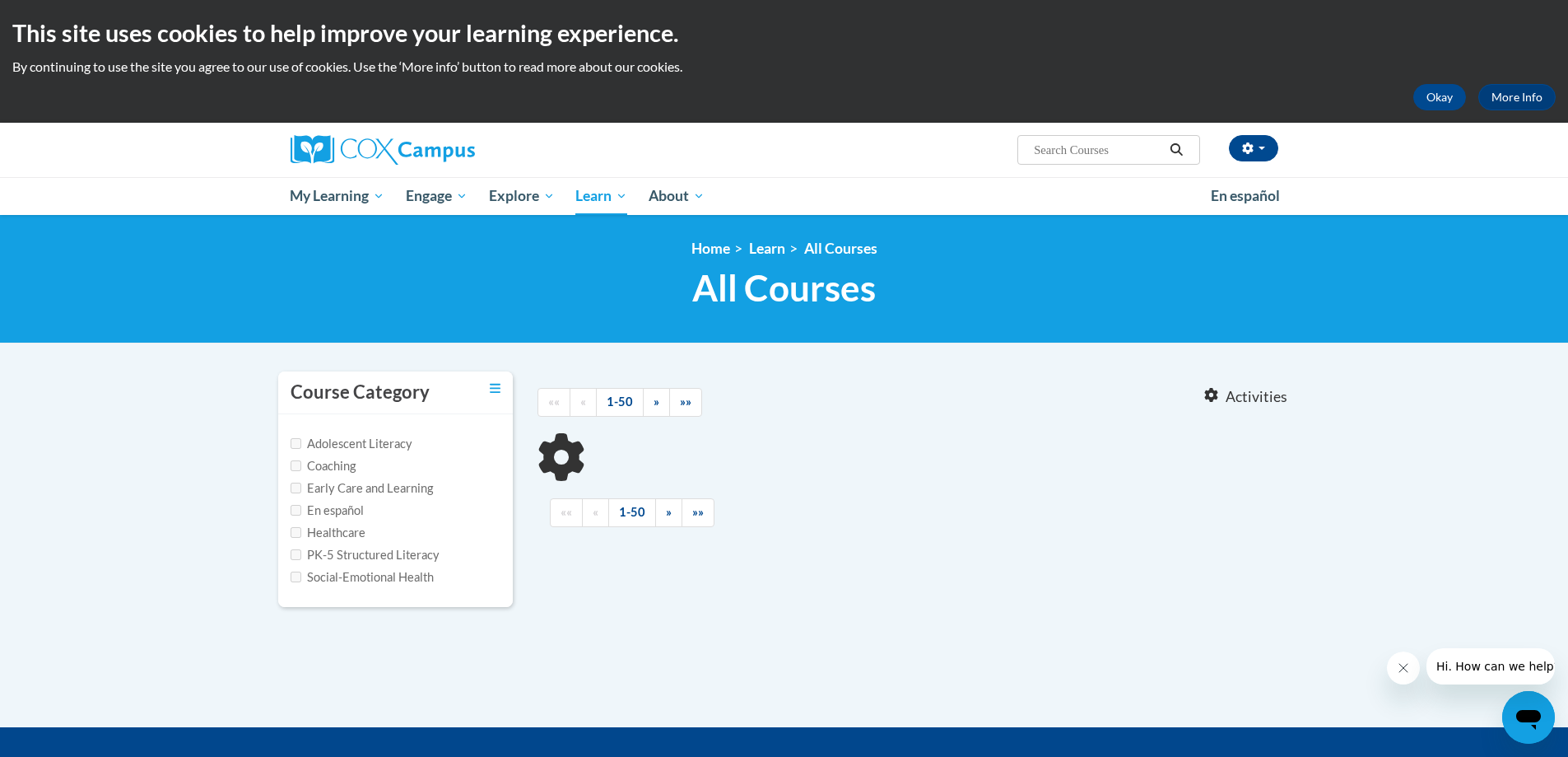
type input "build my brain"
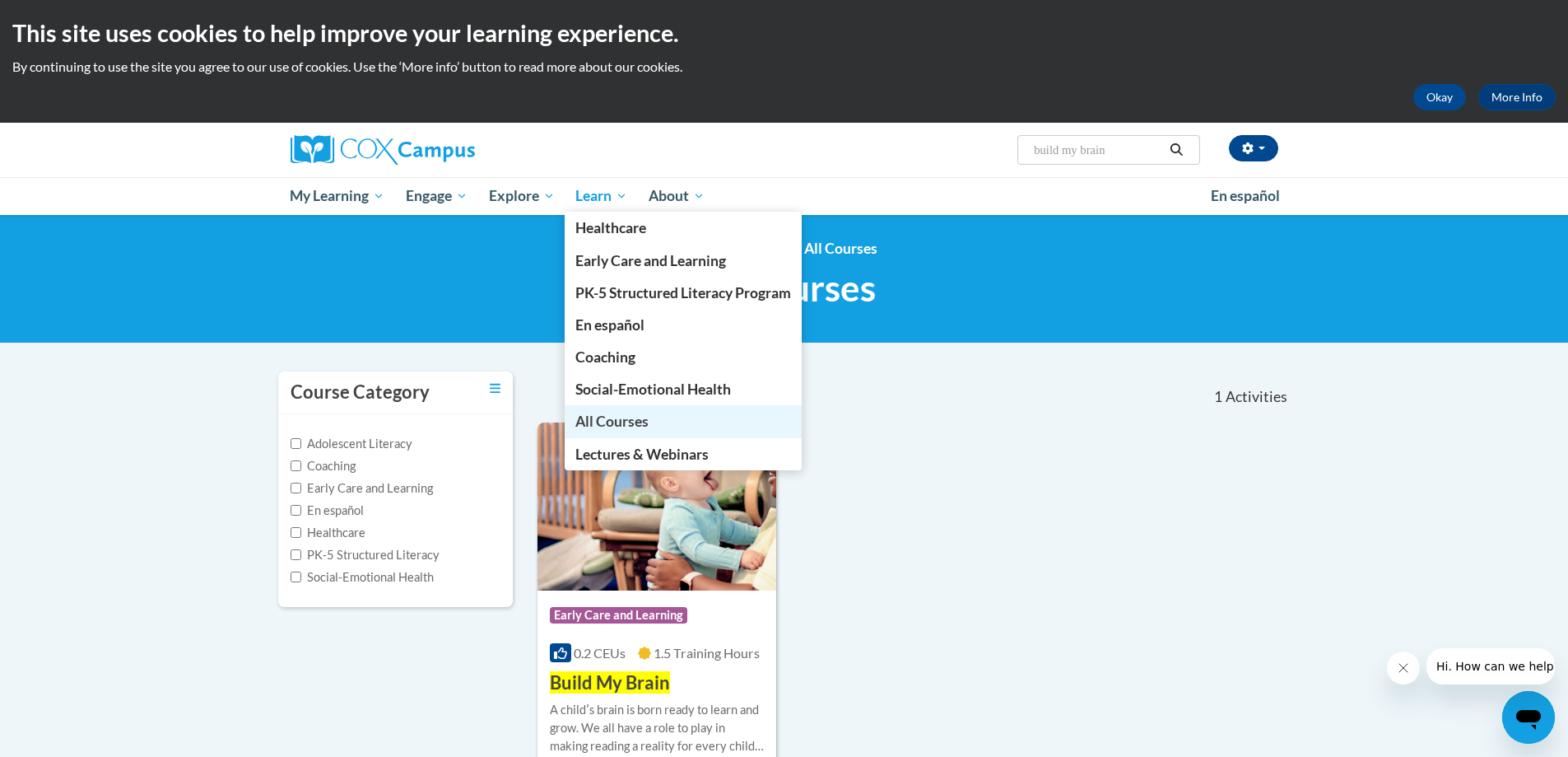
click at [626, 421] on span "All Courses" at bounding box center [611, 420] width 73 height 18
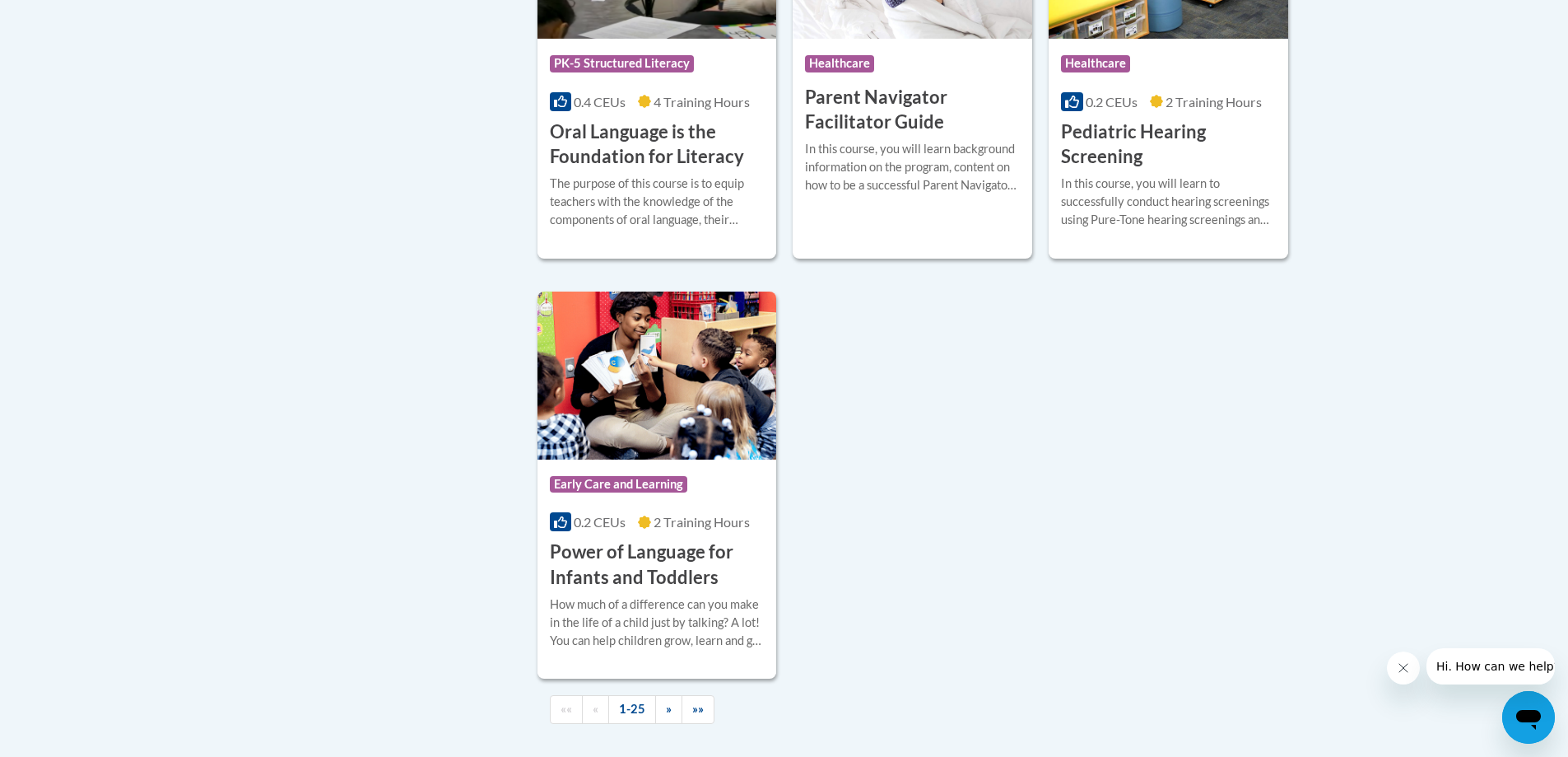
scroll to position [3705, 0]
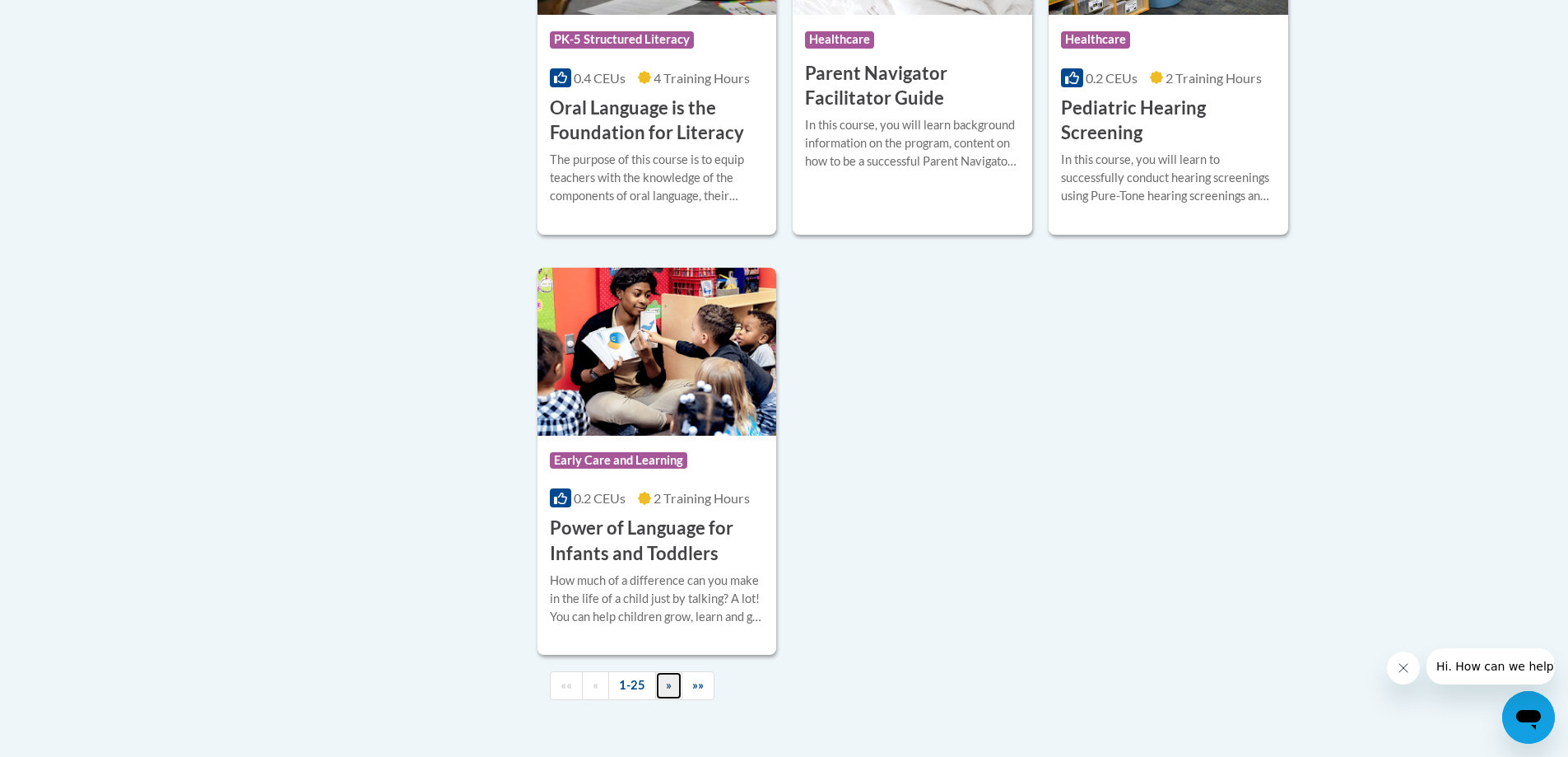
click at [663, 683] on link "»" at bounding box center [668, 685] width 27 height 29
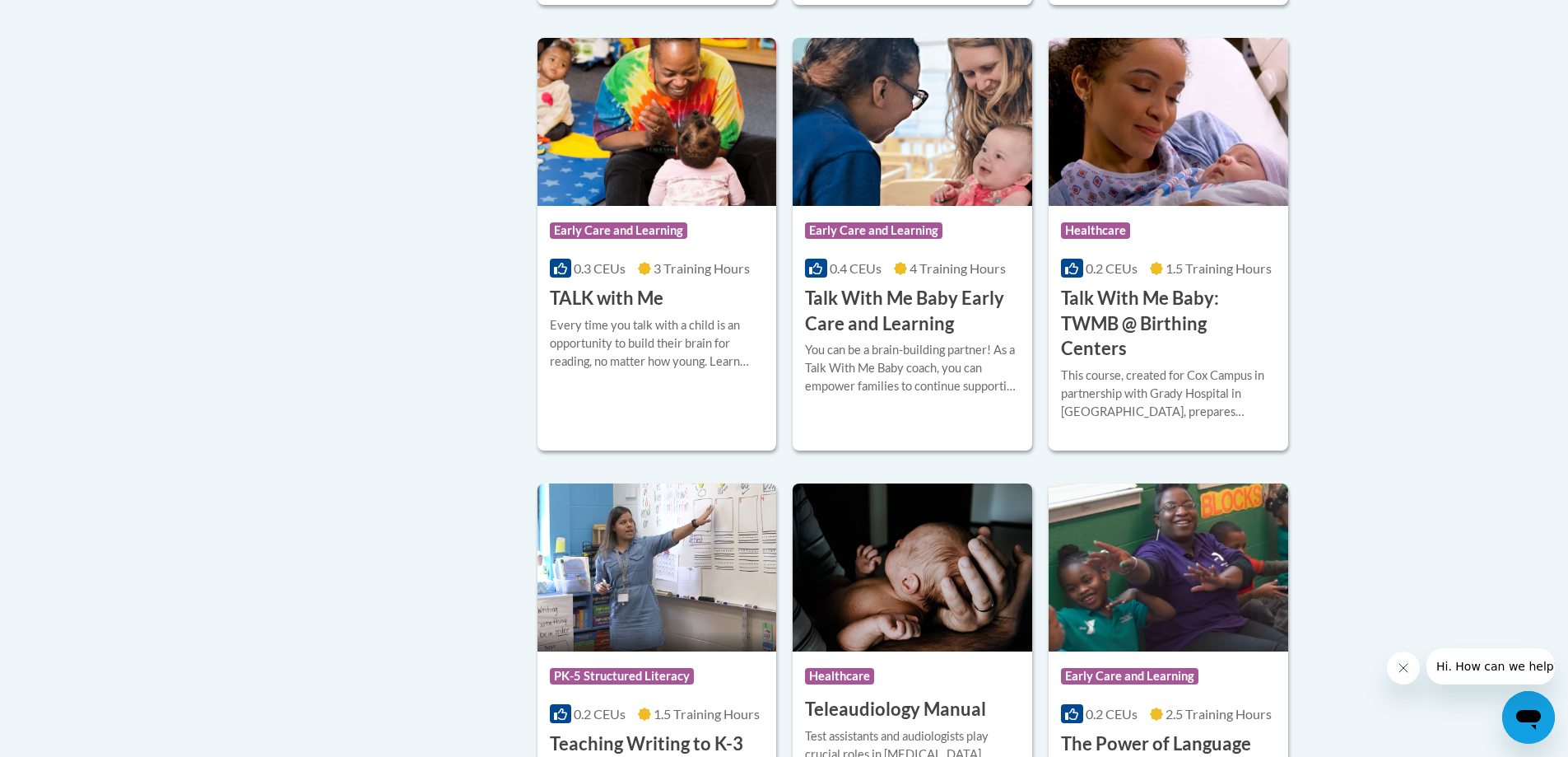
scroll to position [2035, 0]
